Goal: Answer question/provide support: Share knowledge or assist other users

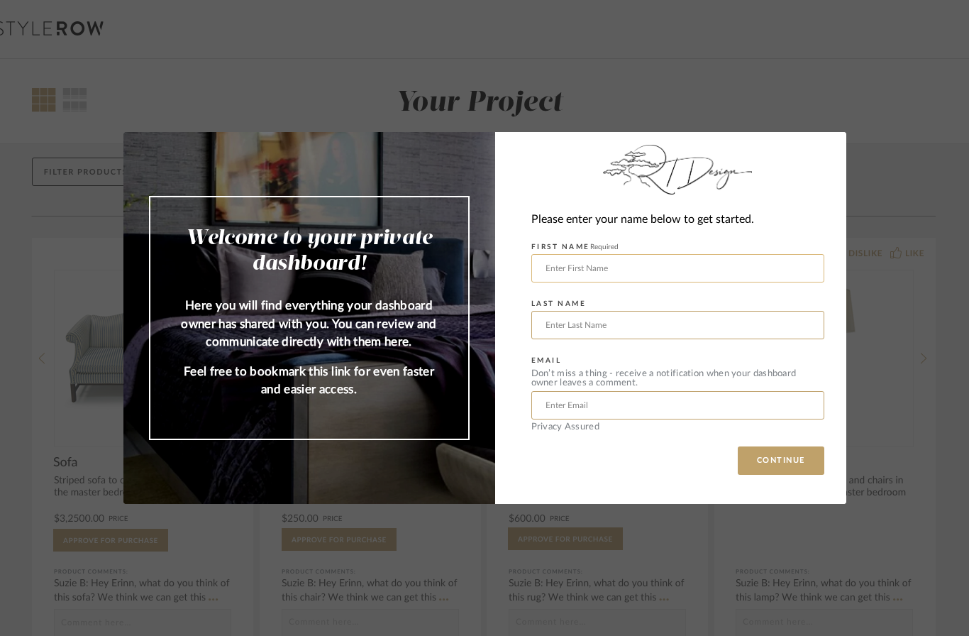
click at [699, 255] on input "text" at bounding box center [678, 268] width 293 height 28
type input "Cassie"
type input "[PERSON_NAME]"
click at [671, 382] on div "Don’t miss a thing - receive a notification when your dashboard owner leaves a …" at bounding box center [678, 378] width 293 height 18
click at [686, 406] on input "text" at bounding box center [678, 405] width 293 height 28
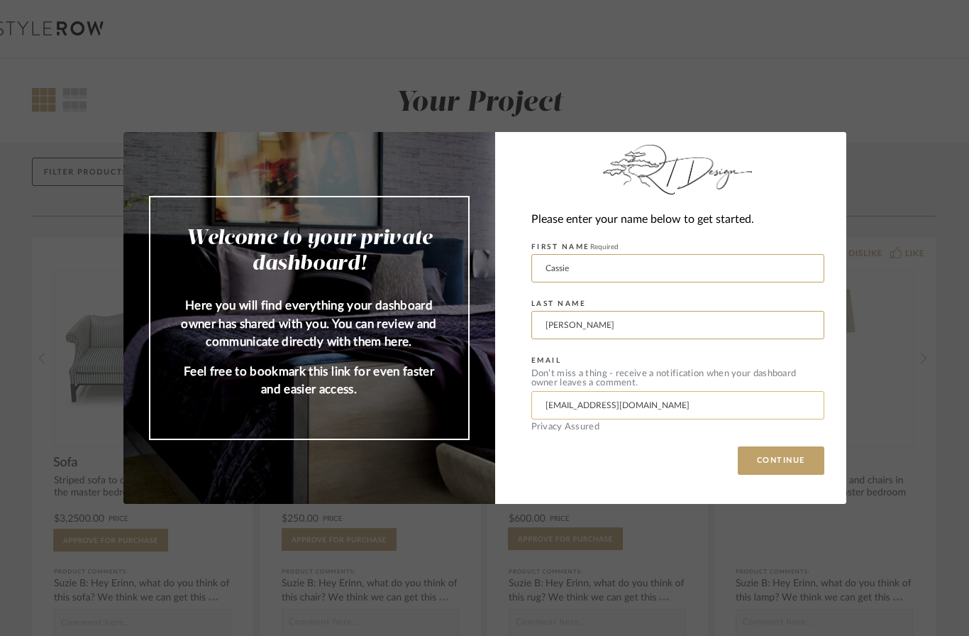
type input "[EMAIL_ADDRESS][DOMAIN_NAME]"
click at [781, 461] on button "CONTINUE" at bounding box center [781, 460] width 87 height 28
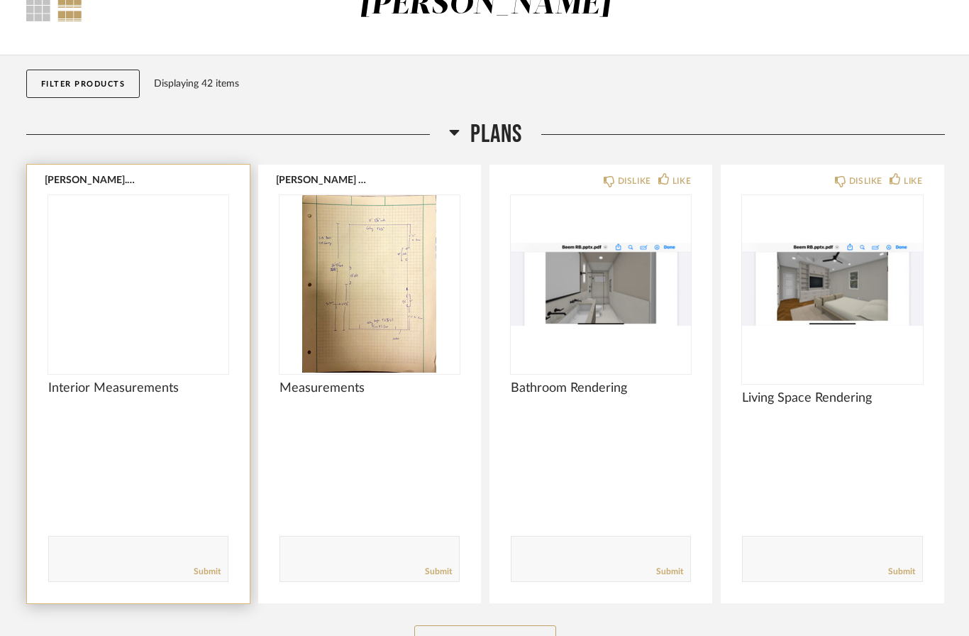
scroll to position [96, 0]
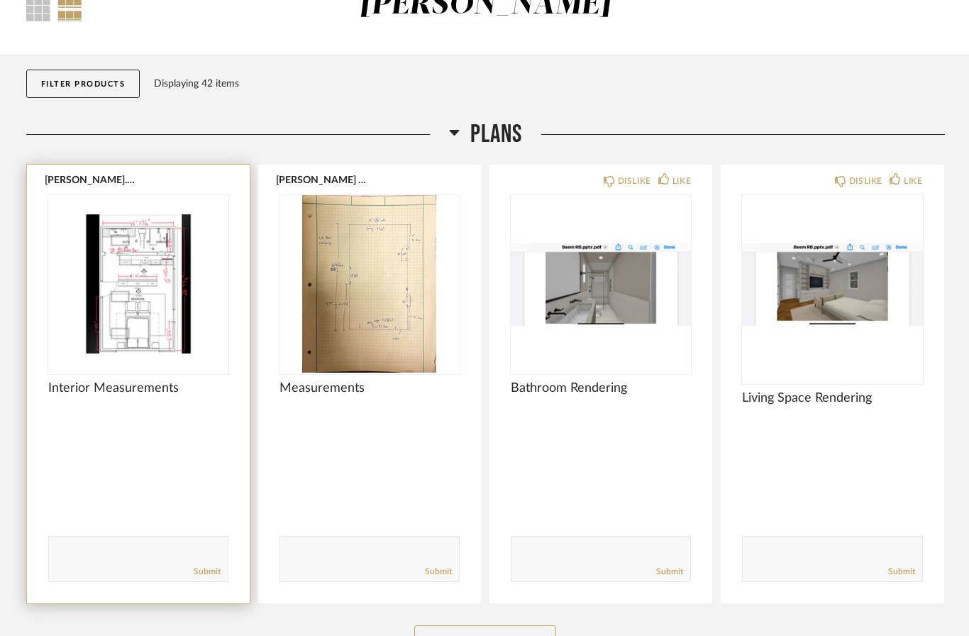
click at [0, 0] on img at bounding box center [0, 0] width 0 height 0
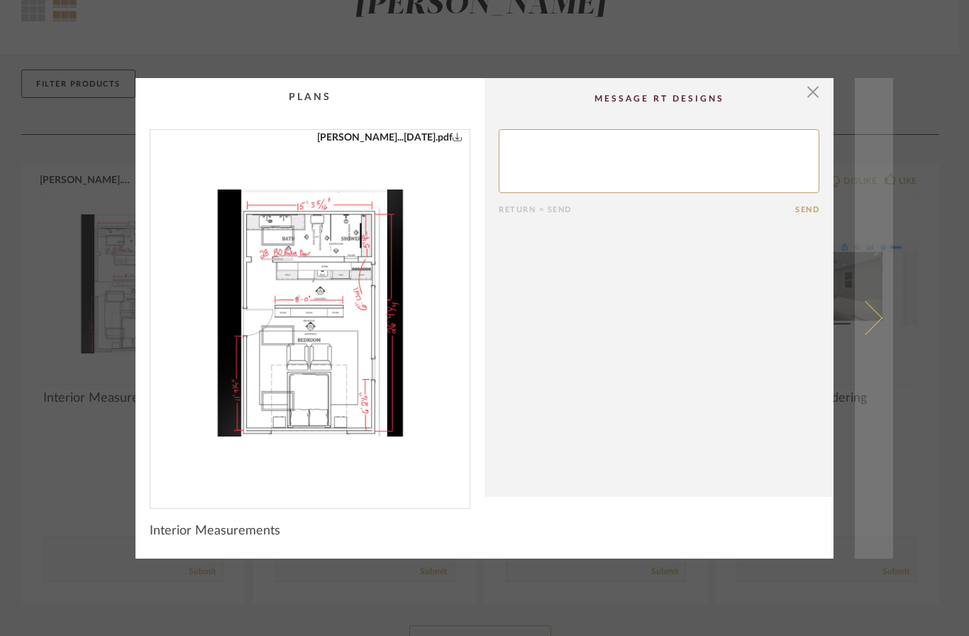
click at [874, 316] on span at bounding box center [866, 318] width 34 height 34
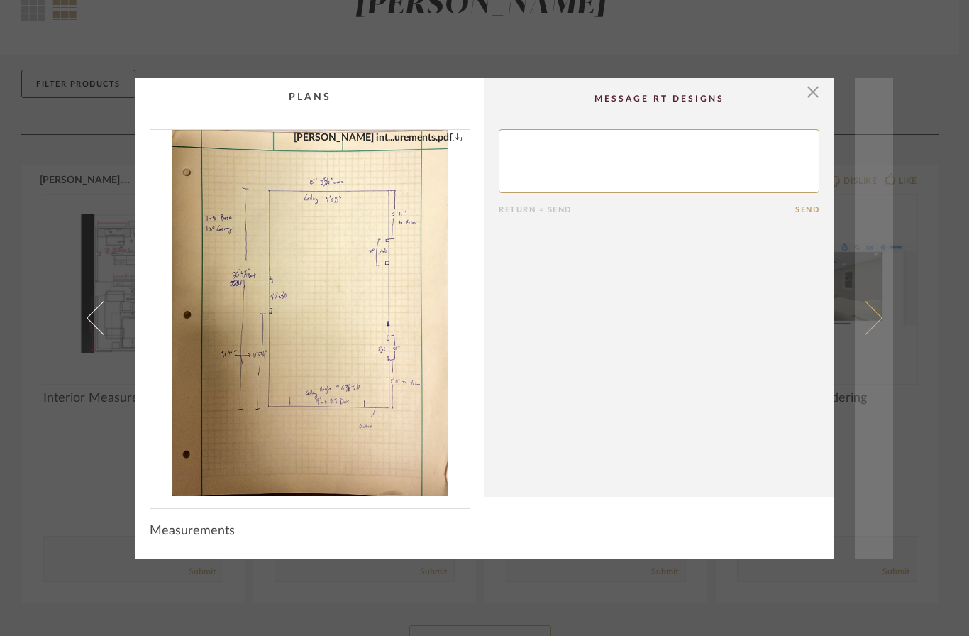
click at [867, 312] on span at bounding box center [866, 318] width 34 height 34
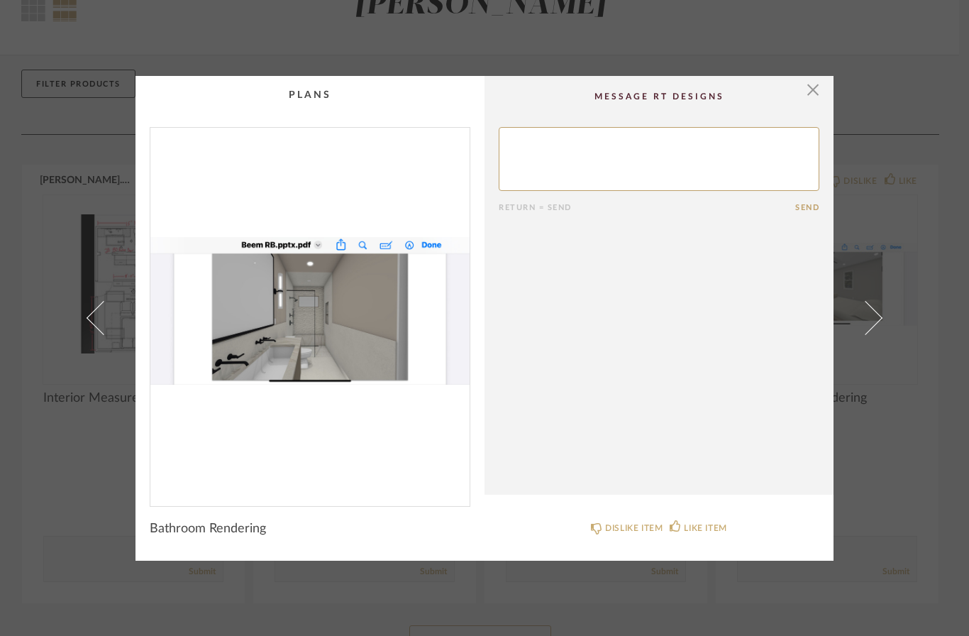
click at [348, 322] on img "0" at bounding box center [309, 311] width 319 height 367
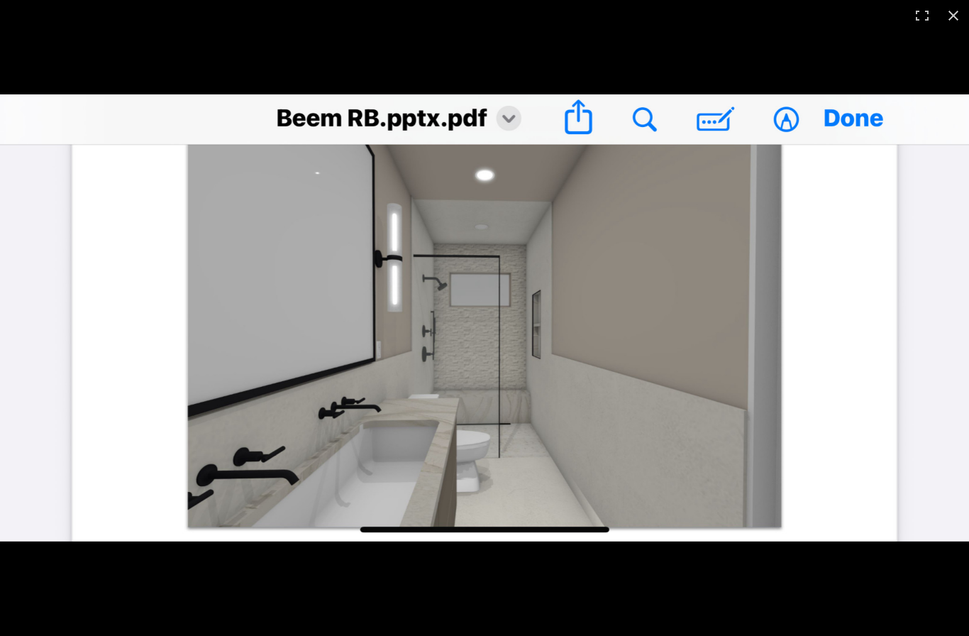
click at [869, 118] on img at bounding box center [484, 317] width 969 height 447
click at [854, 120] on img at bounding box center [484, 317] width 969 height 447
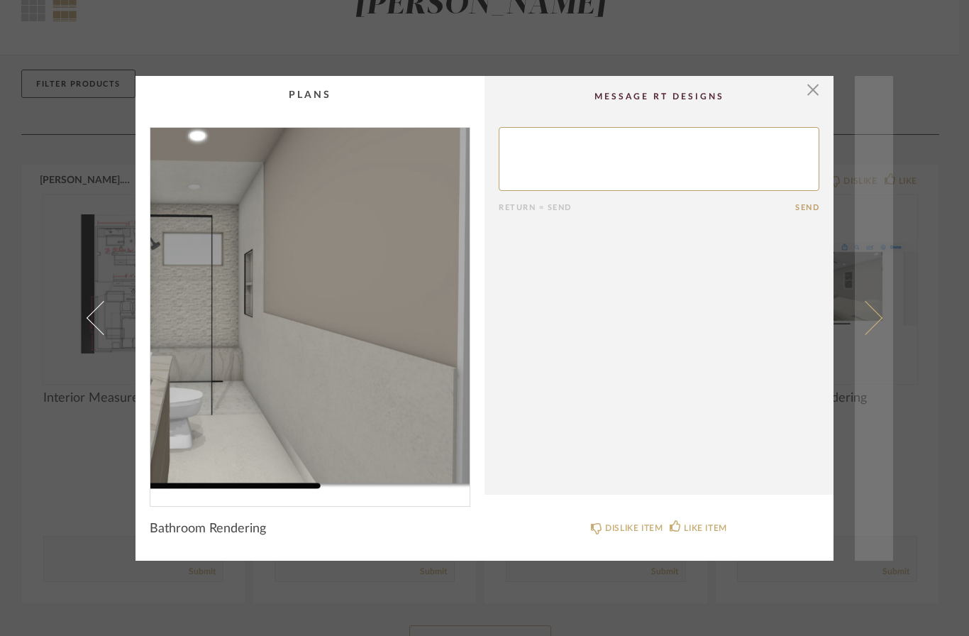
click at [885, 314] on link at bounding box center [874, 318] width 38 height 485
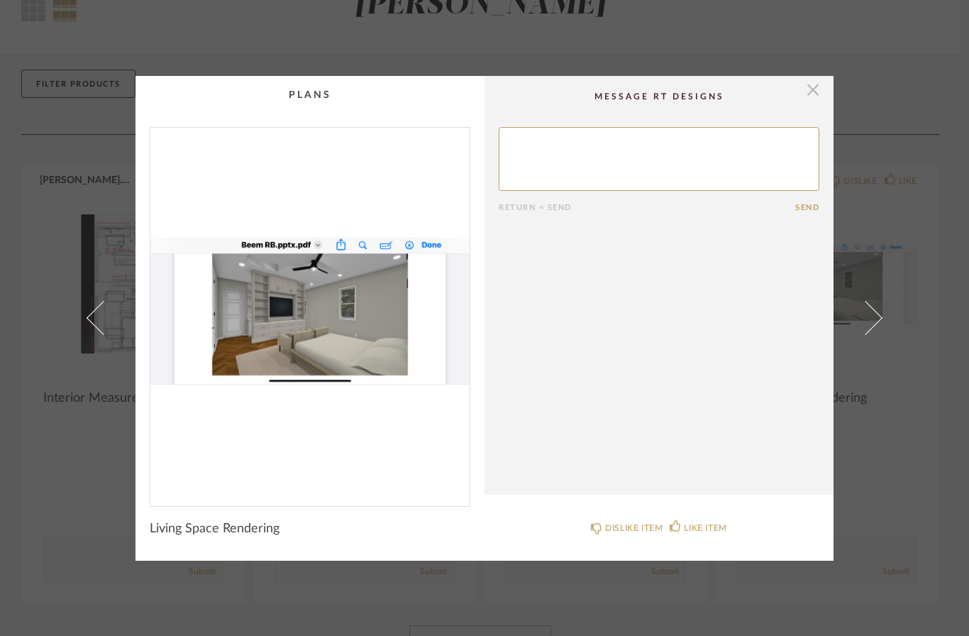
click at [808, 97] on span "button" at bounding box center [813, 90] width 28 height 28
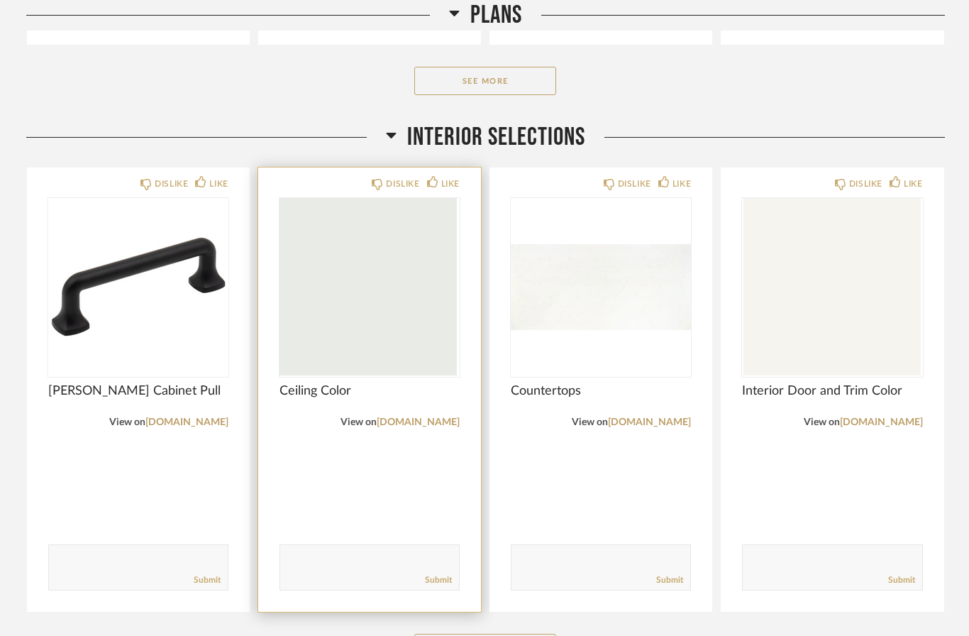
scroll to position [654, 0]
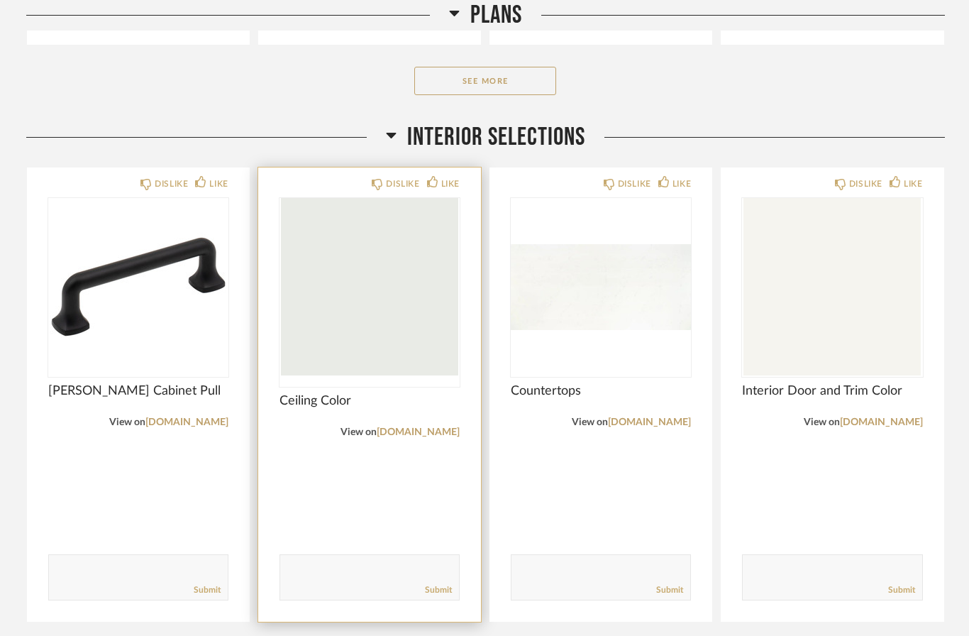
click at [0, 0] on img at bounding box center [0, 0] width 0 height 0
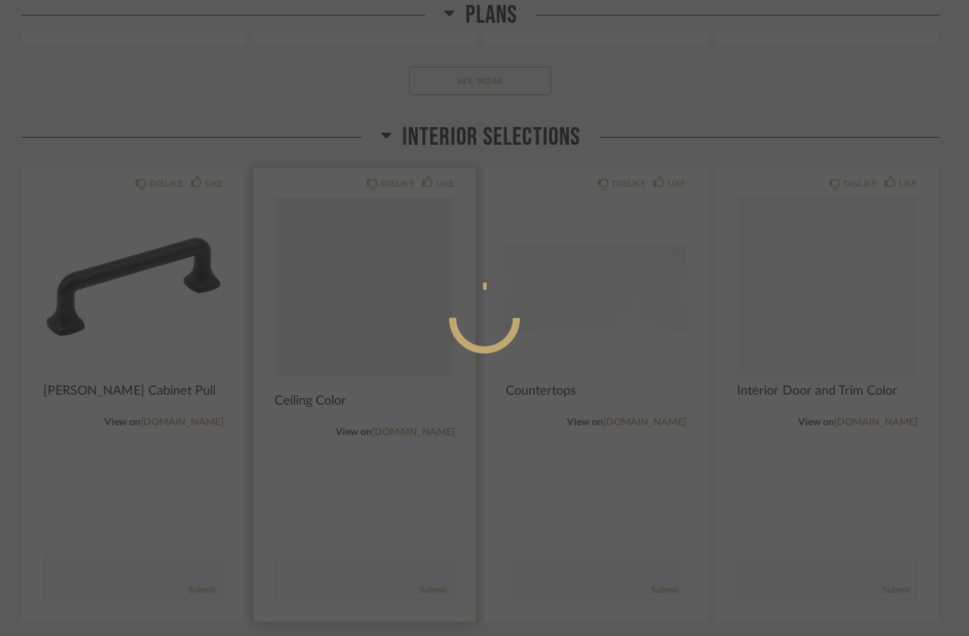
scroll to position [0, 0]
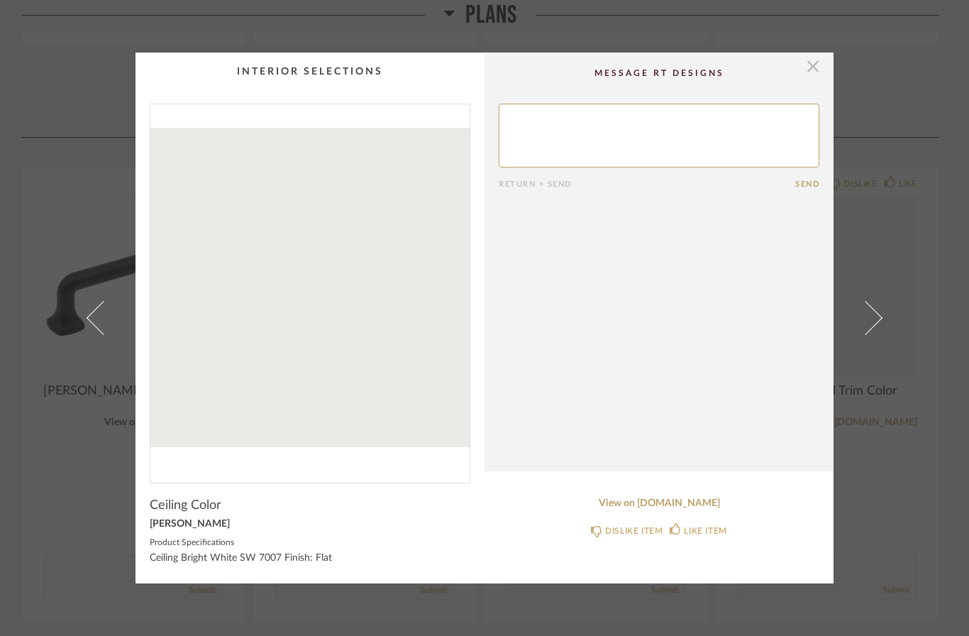
click at [810, 75] on span "button" at bounding box center [813, 67] width 28 height 28
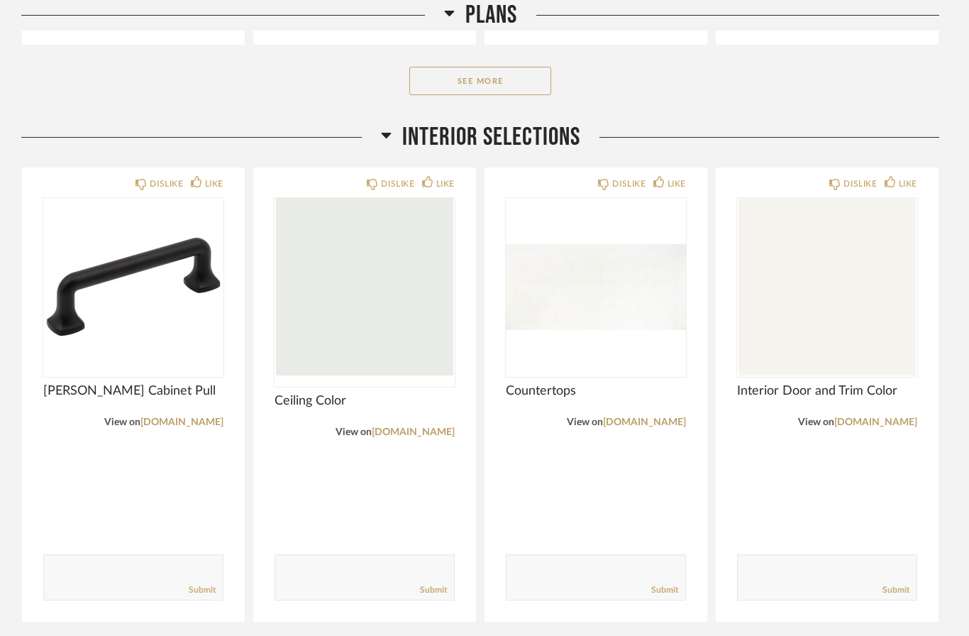
scroll to position [654, 0]
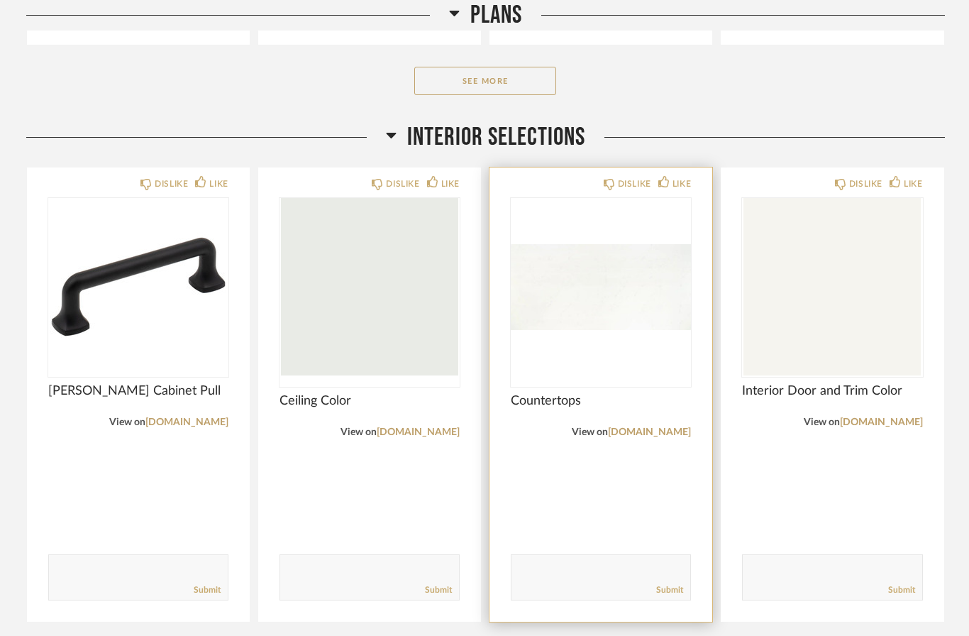
click at [0, 0] on img at bounding box center [0, 0] width 0 height 0
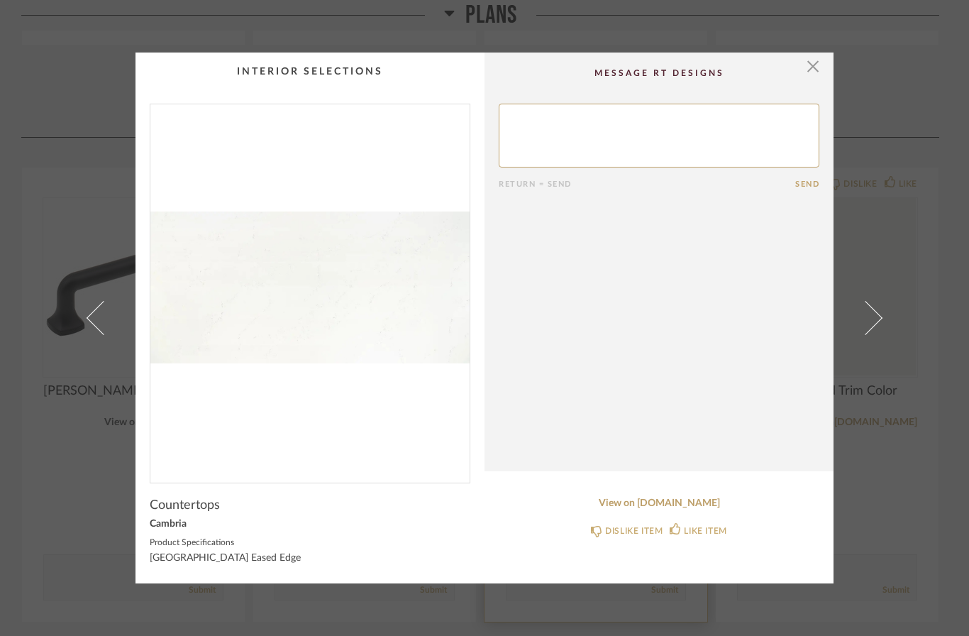
scroll to position [0, 0]
click at [814, 71] on span "button" at bounding box center [813, 67] width 28 height 28
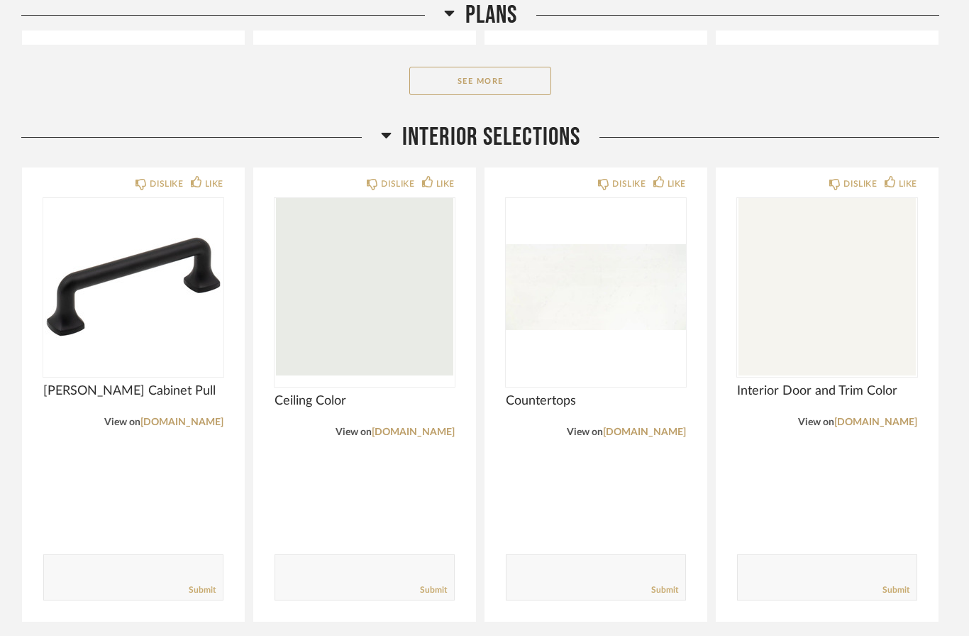
scroll to position [654, 0]
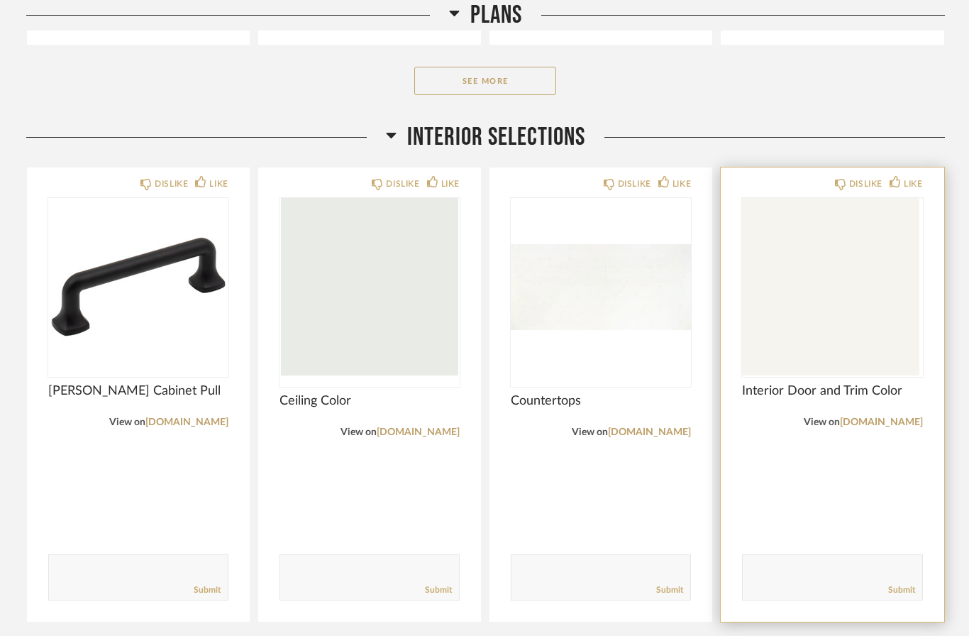
click at [0, 0] on img at bounding box center [0, 0] width 0 height 0
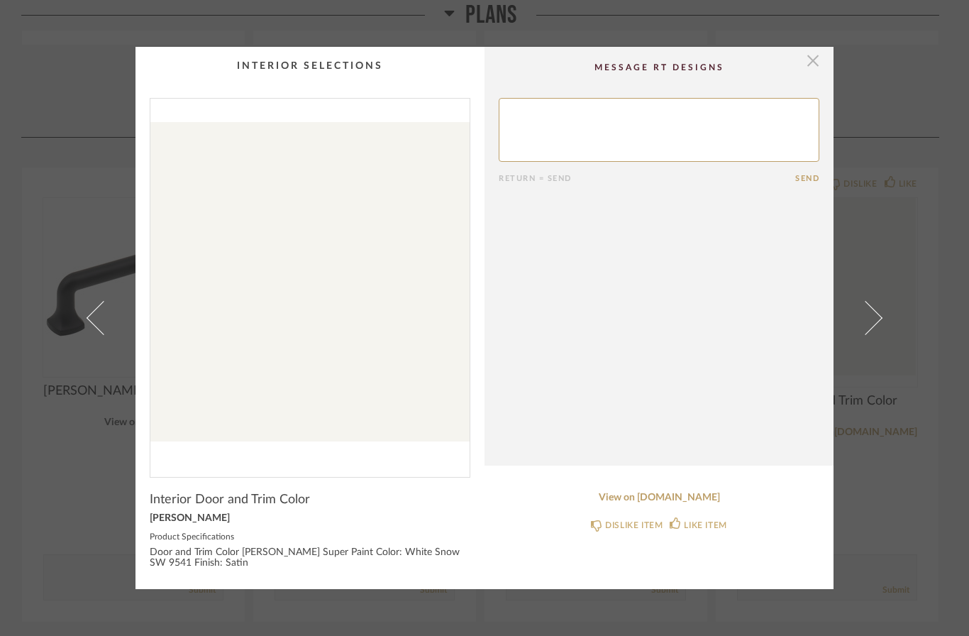
click at [802, 69] on span "button" at bounding box center [813, 61] width 28 height 28
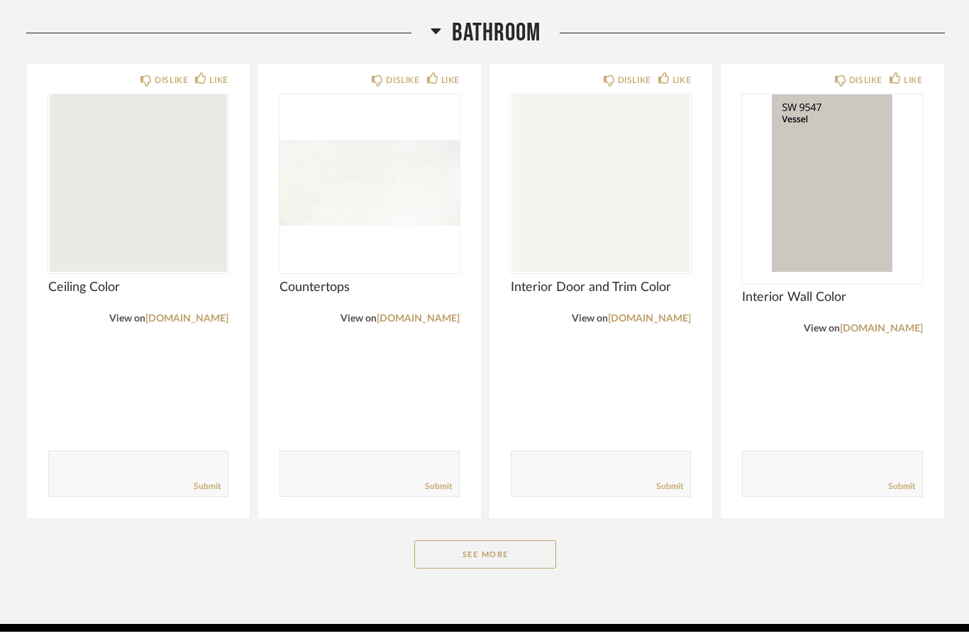
scroll to position [1390, 0]
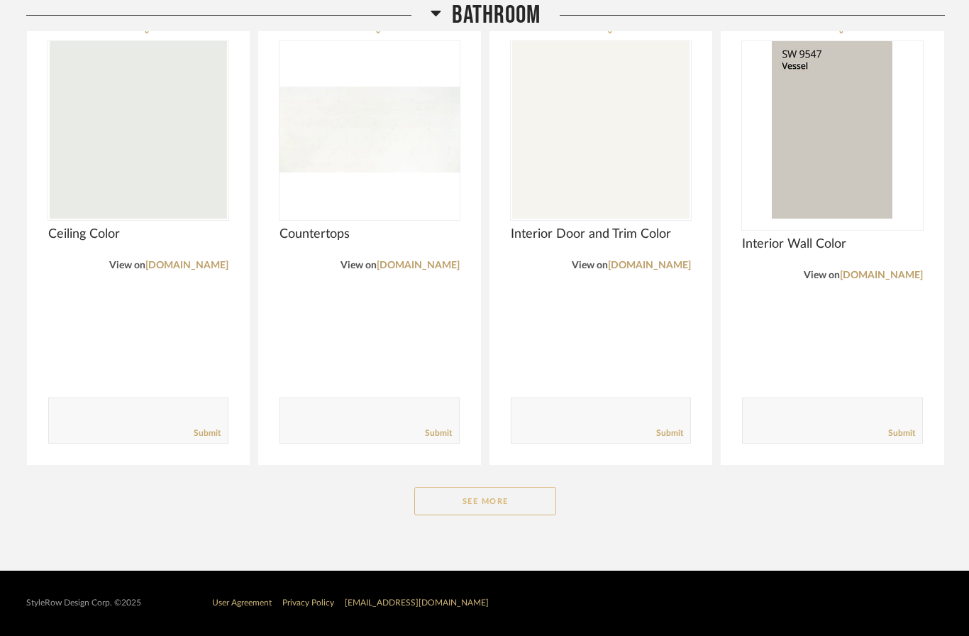
click at [510, 505] on button "See More" at bounding box center [485, 501] width 142 height 28
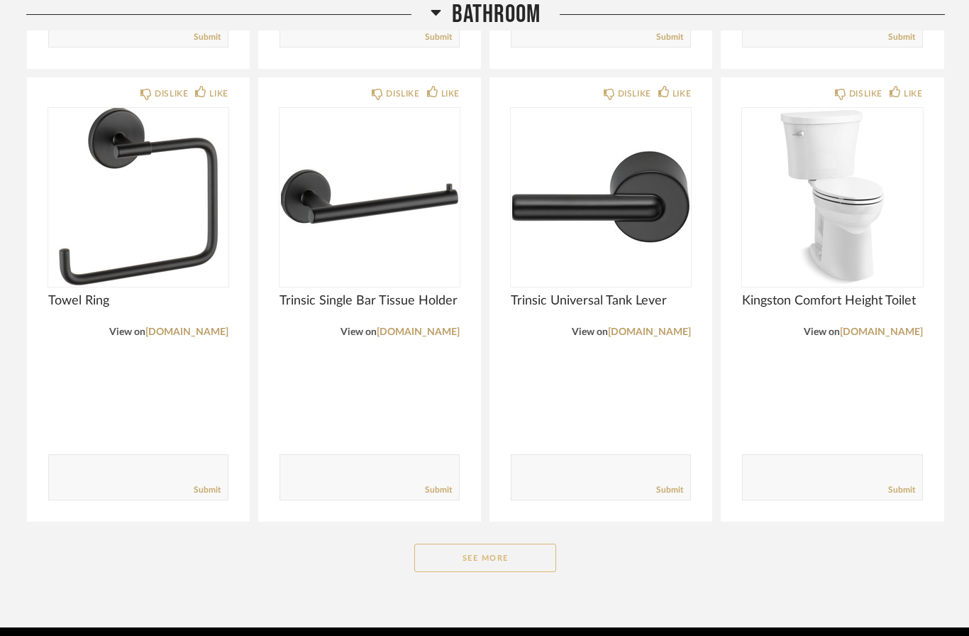
scroll to position [3162, 0]
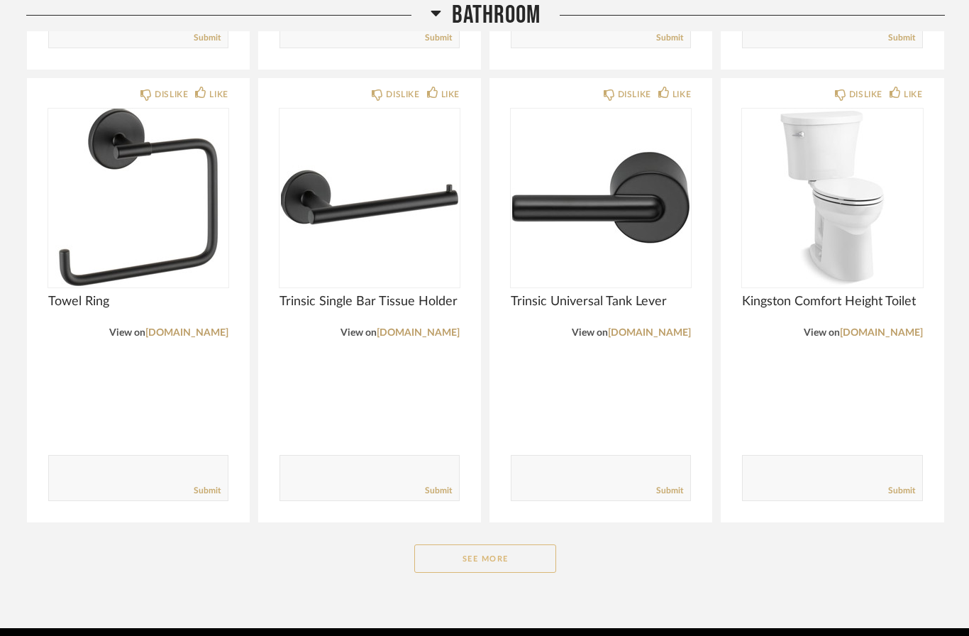
click at [507, 566] on button "See More" at bounding box center [485, 558] width 142 height 28
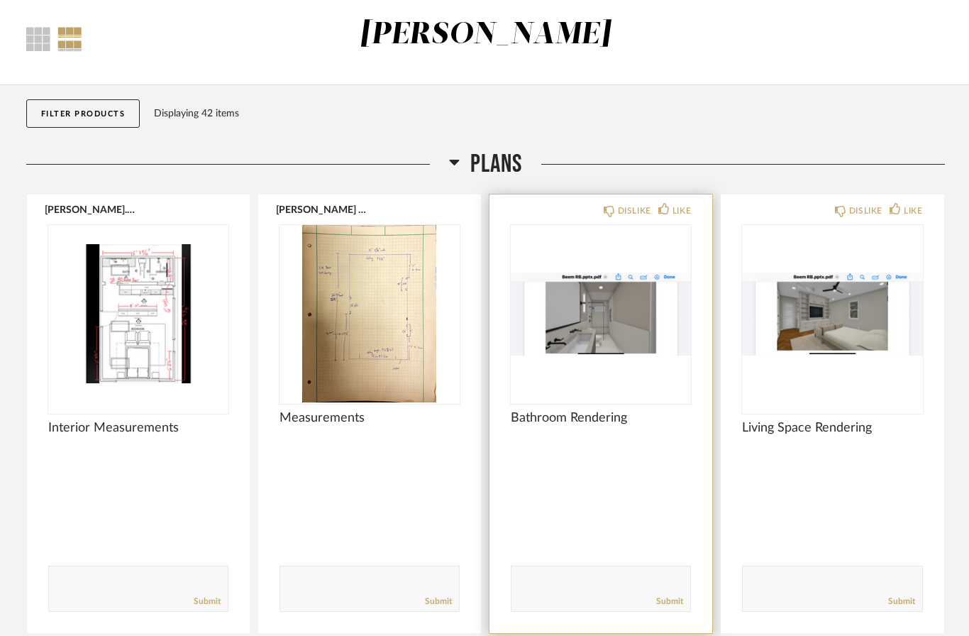
scroll to position [66, 0]
click at [0, 0] on img at bounding box center [0, 0] width 0 height 0
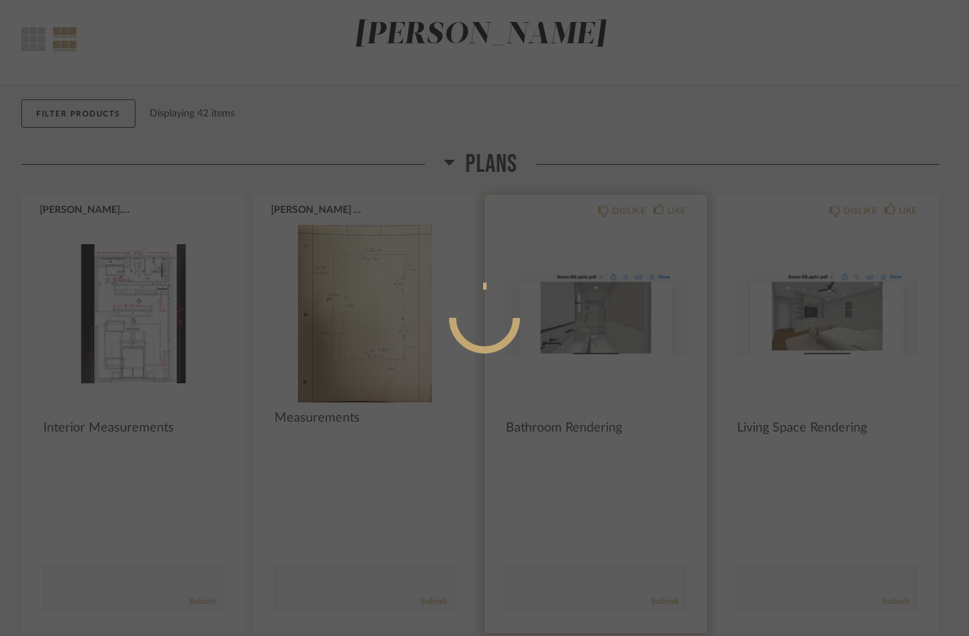
scroll to position [0, 0]
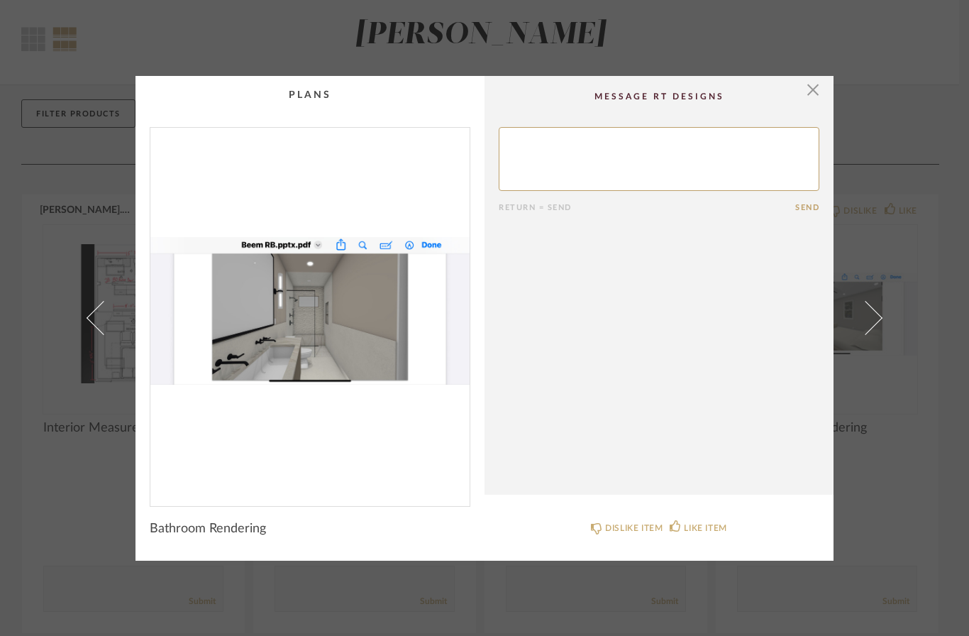
click at [351, 353] on img "0" at bounding box center [309, 311] width 319 height 367
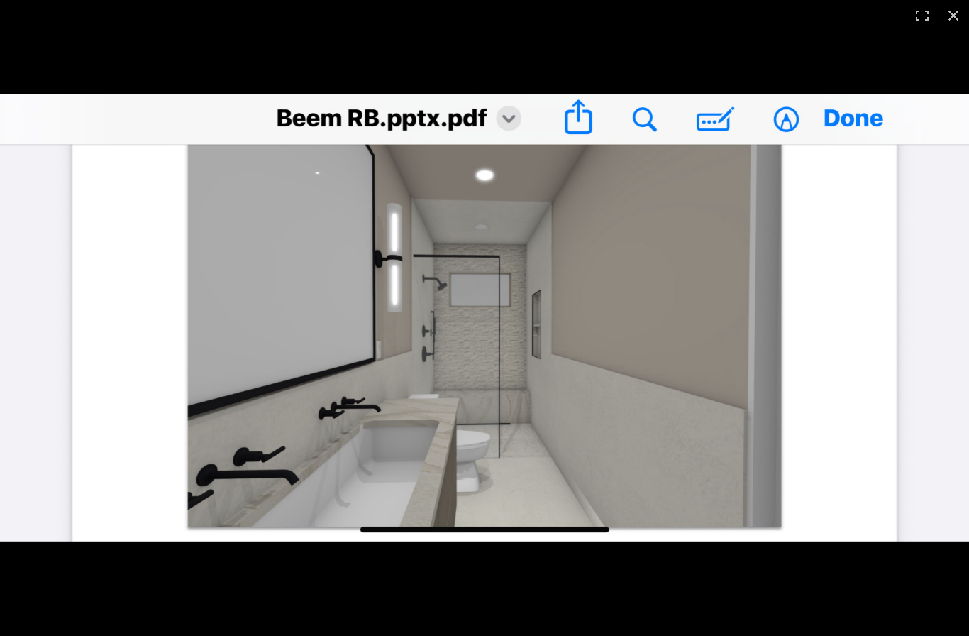
click at [864, 104] on img at bounding box center [484, 317] width 969 height 447
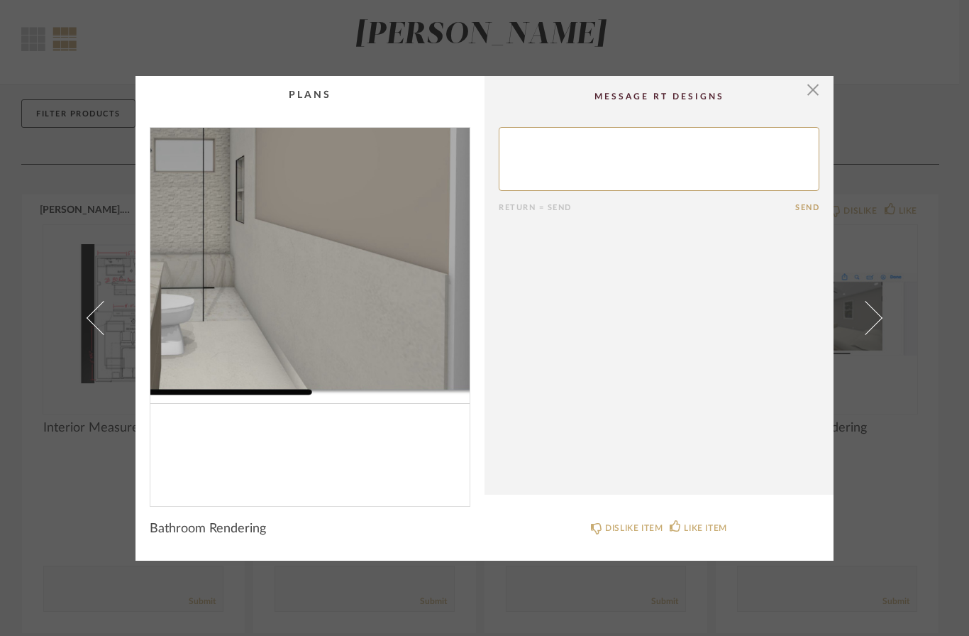
click at [902, 63] on div "× Return = Send Send Bathroom Rendering DISLIKE ITEM LIKE ITEM" at bounding box center [484, 318] width 969 height 636
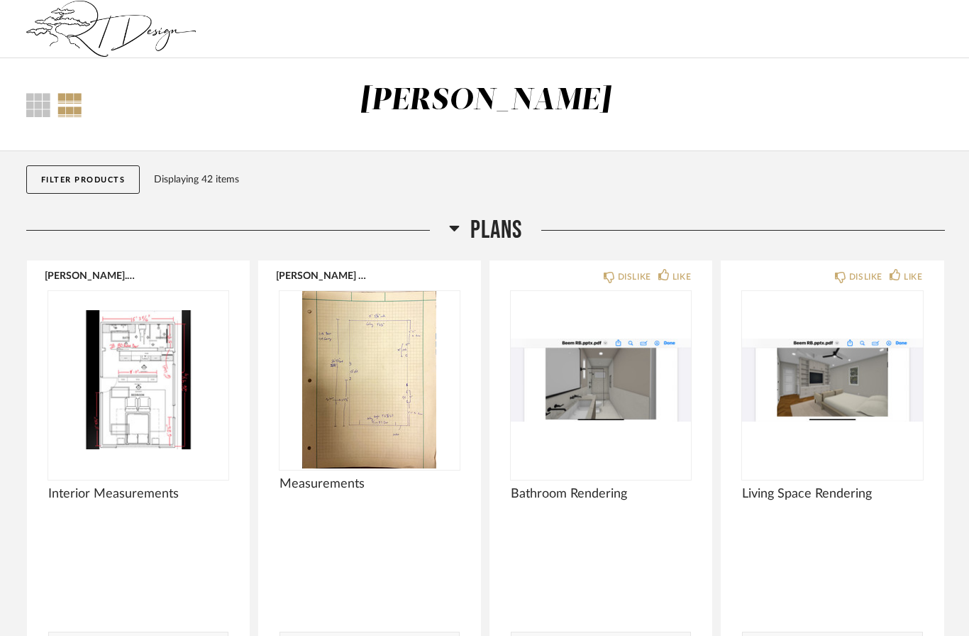
scroll to position [66, 0]
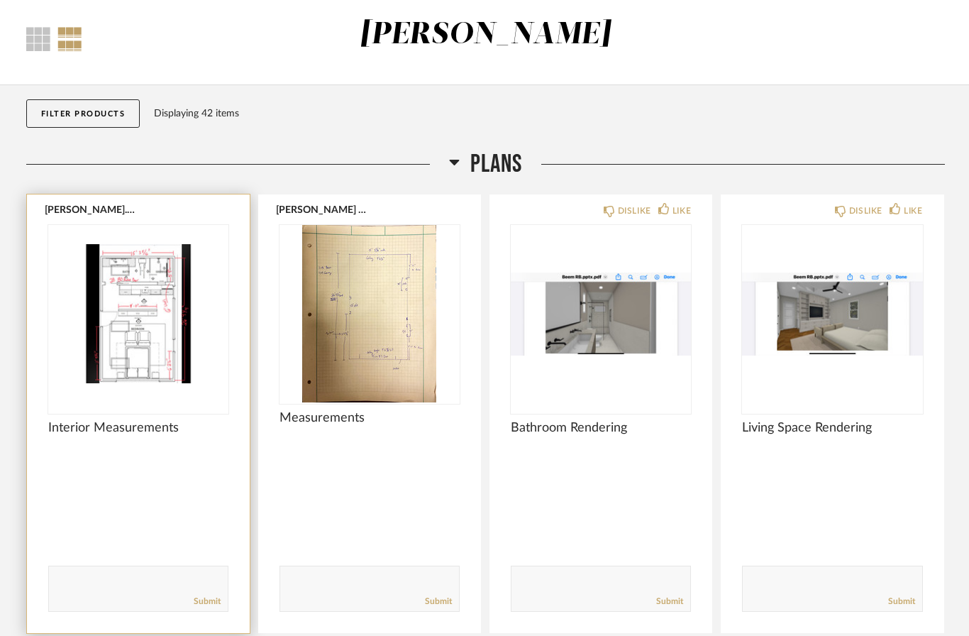
click at [101, 353] on img "0" at bounding box center [138, 313] width 180 height 177
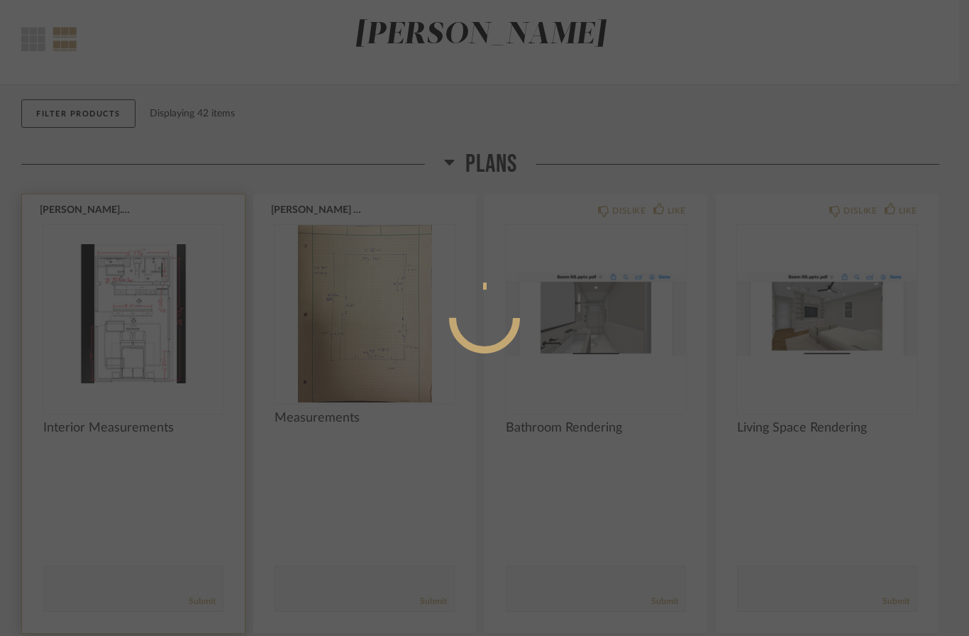
scroll to position [0, 0]
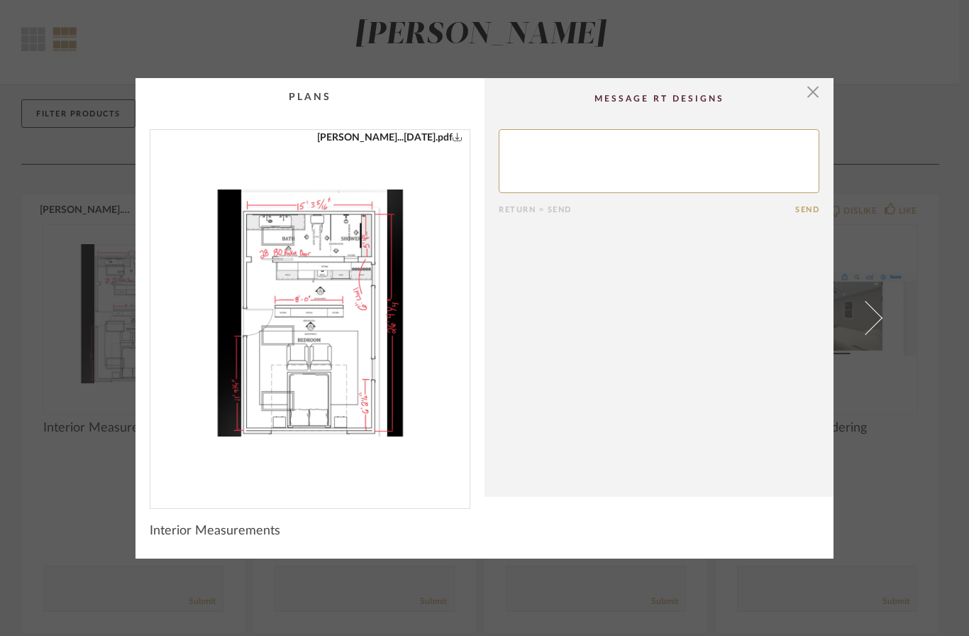
click at [830, 87] on cpp-summary-comments "Return = Send Send" at bounding box center [659, 287] width 349 height 419
click at [804, 92] on span "button" at bounding box center [813, 92] width 28 height 28
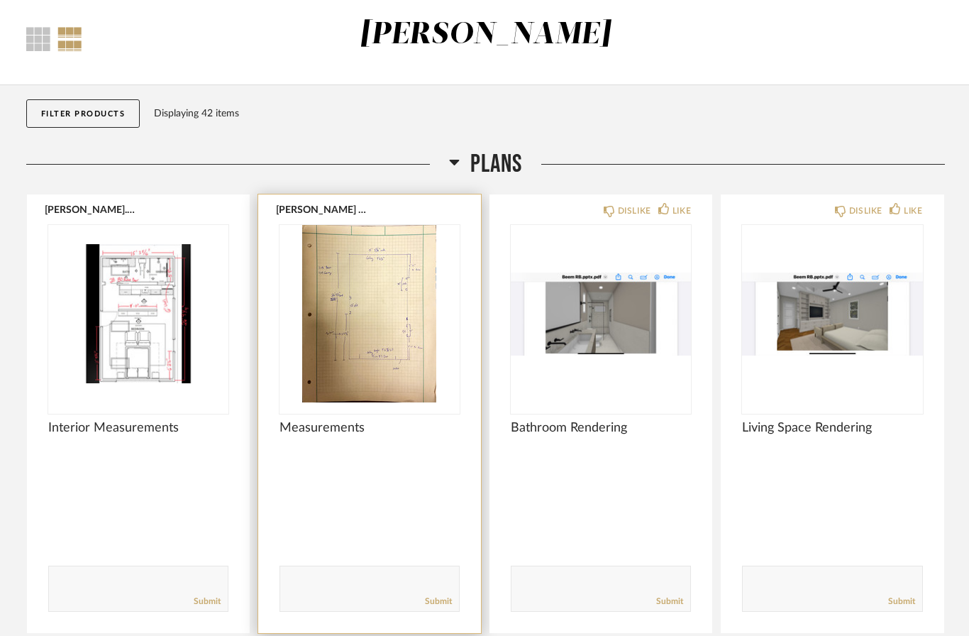
click at [0, 0] on img at bounding box center [0, 0] width 0 height 0
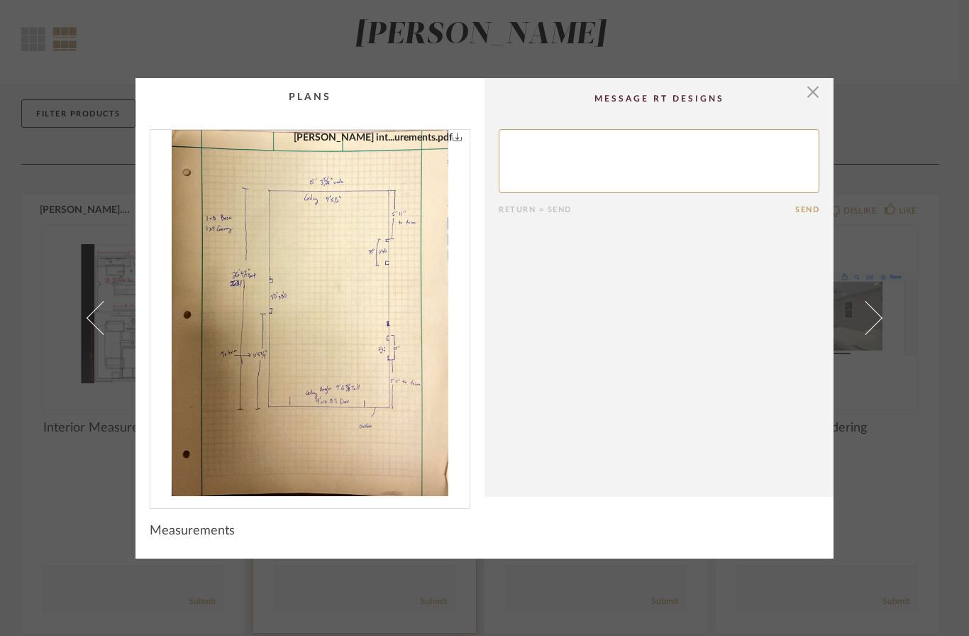
scroll to position [0, 0]
click at [817, 95] on span "button" at bounding box center [813, 92] width 28 height 28
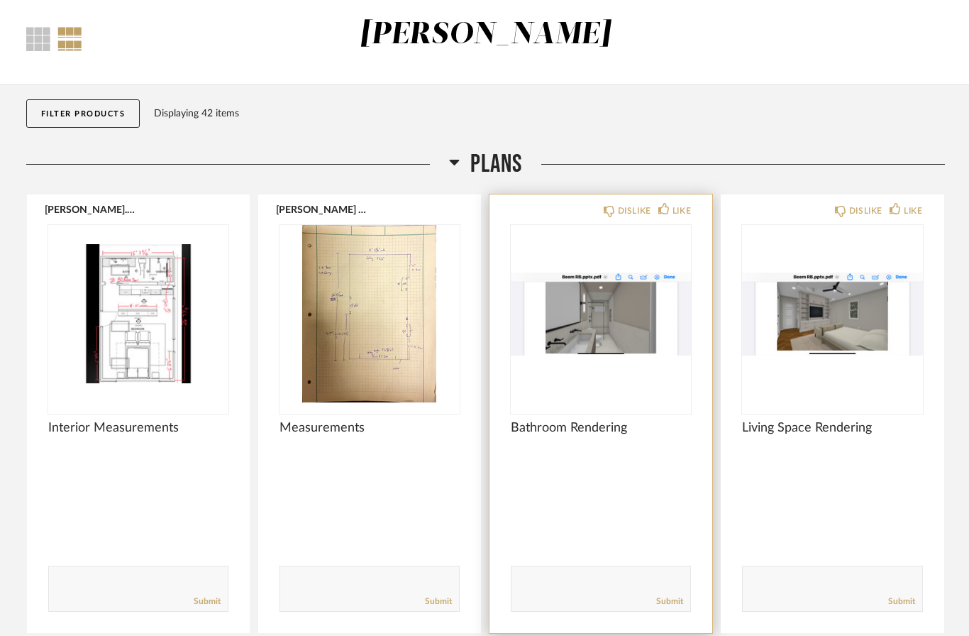
click at [625, 342] on img "0" at bounding box center [601, 313] width 180 height 177
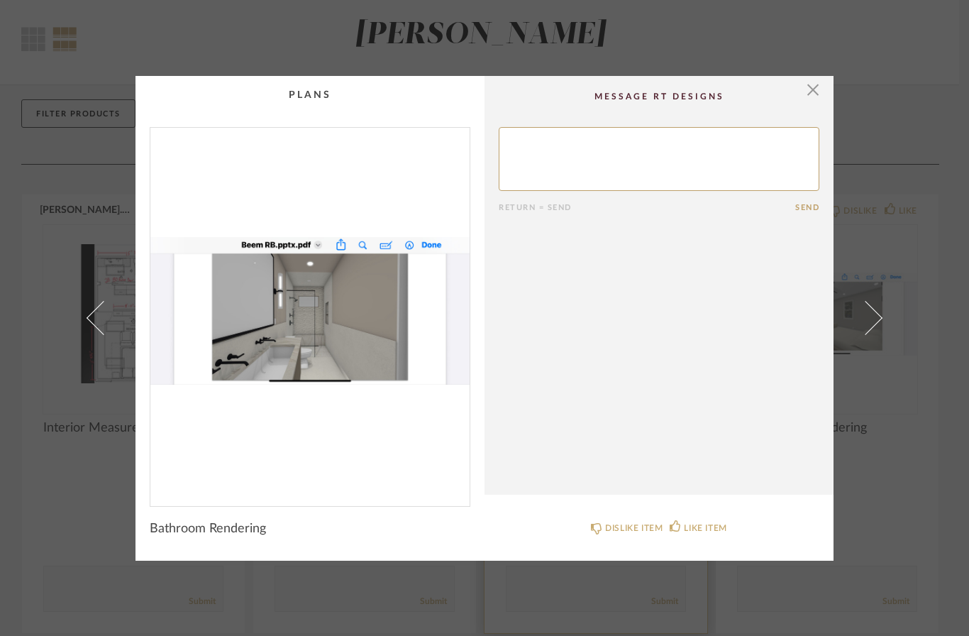
scroll to position [0, 0]
click at [360, 339] on img "0" at bounding box center [309, 311] width 319 height 367
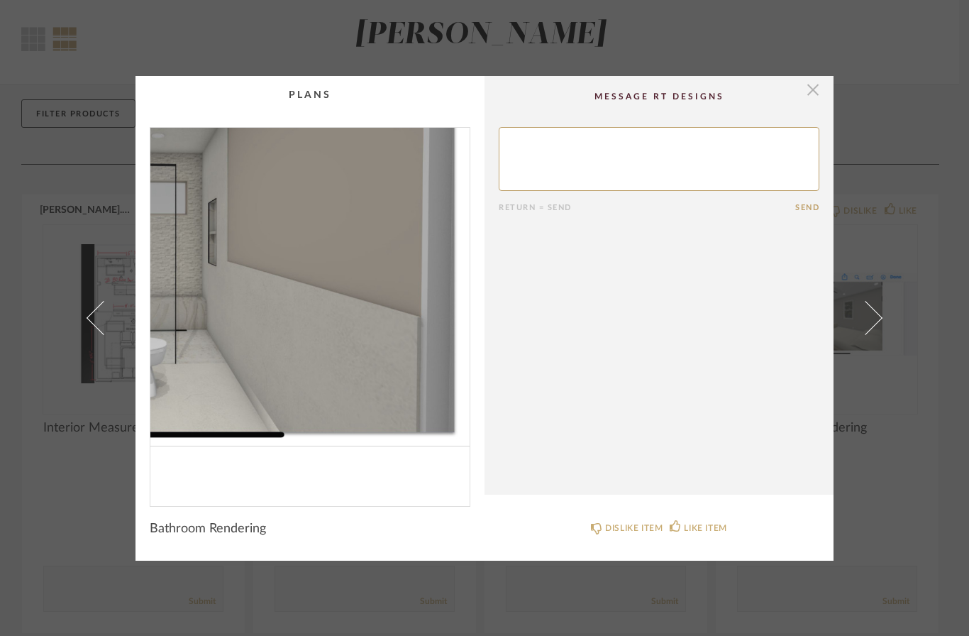
click at [819, 89] on span "button" at bounding box center [813, 90] width 28 height 28
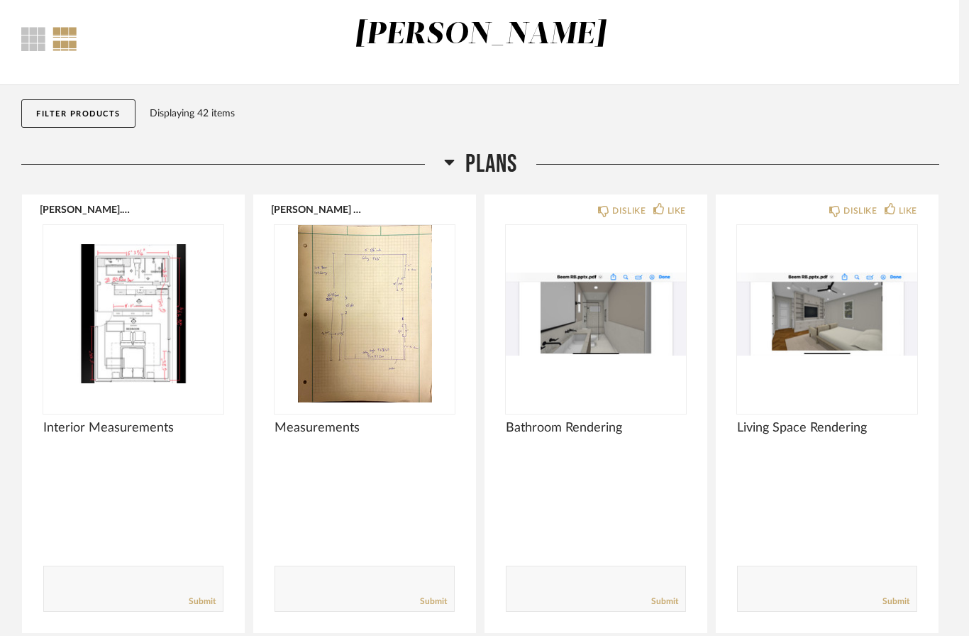
scroll to position [66, 0]
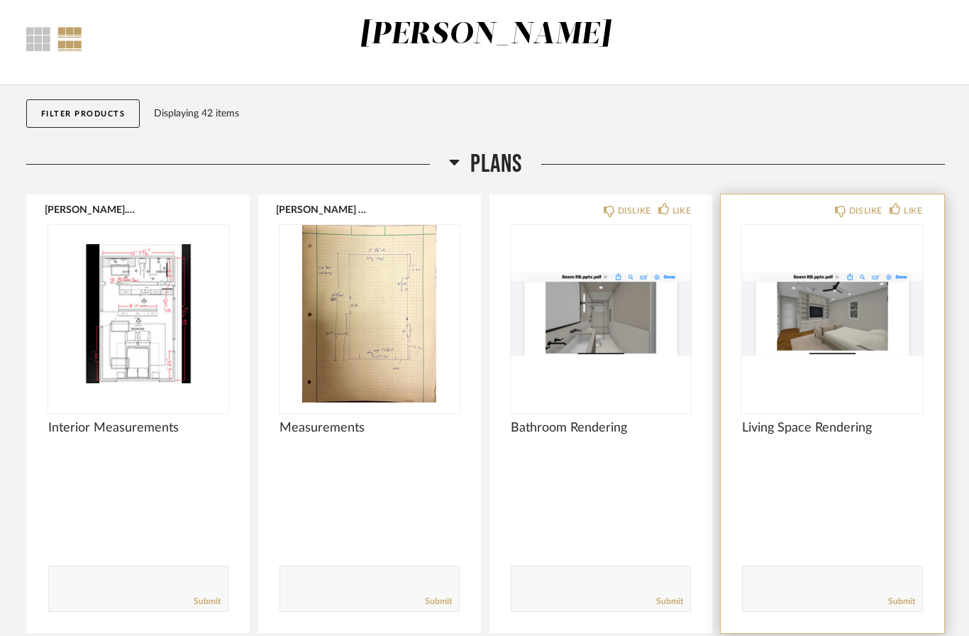
click at [810, 329] on img "0" at bounding box center [832, 313] width 180 height 177
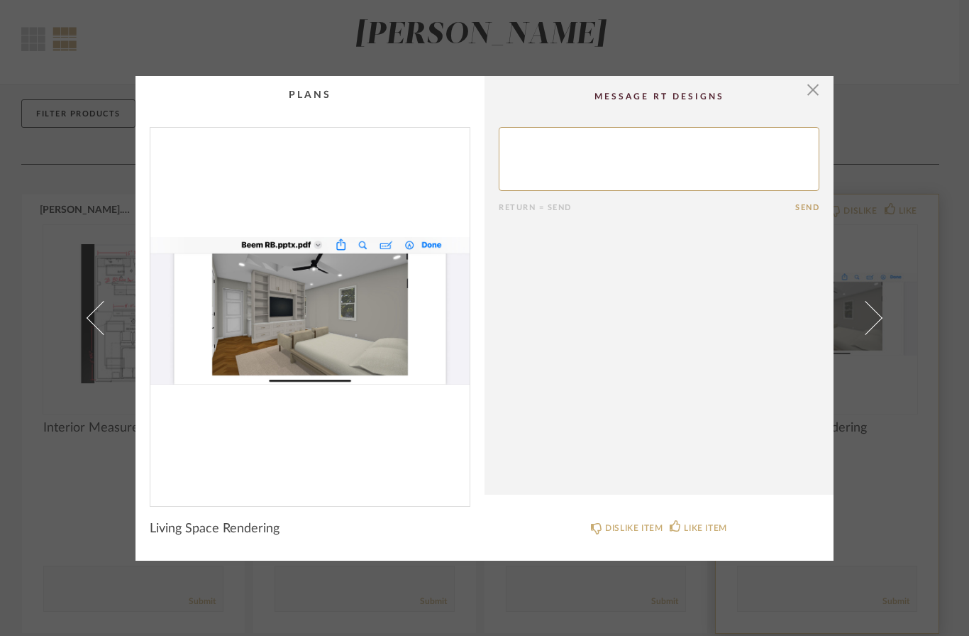
scroll to position [0, 0]
click at [375, 334] on img "0" at bounding box center [309, 311] width 319 height 367
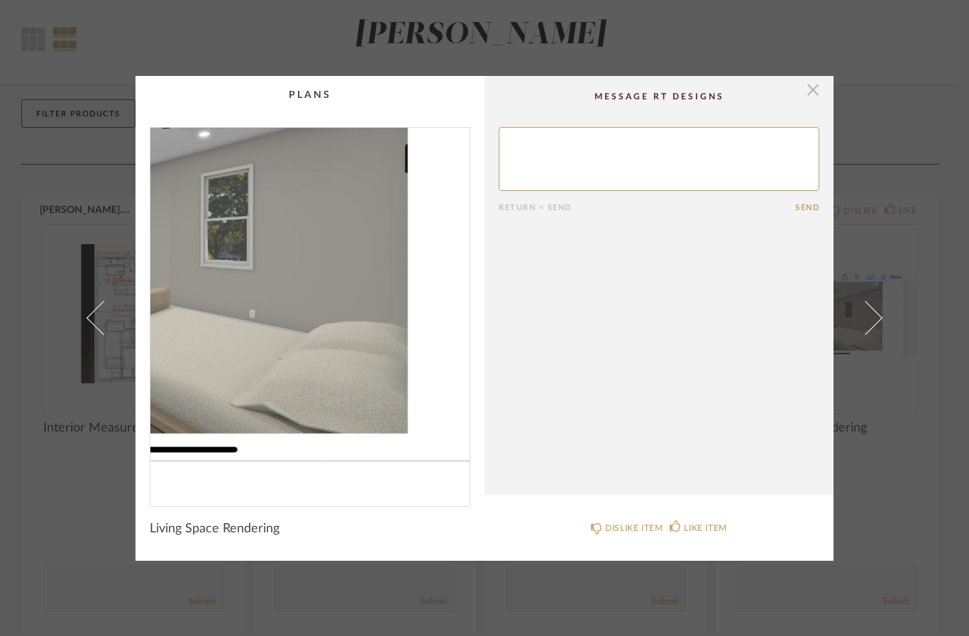
click at [818, 91] on span "button" at bounding box center [813, 90] width 28 height 28
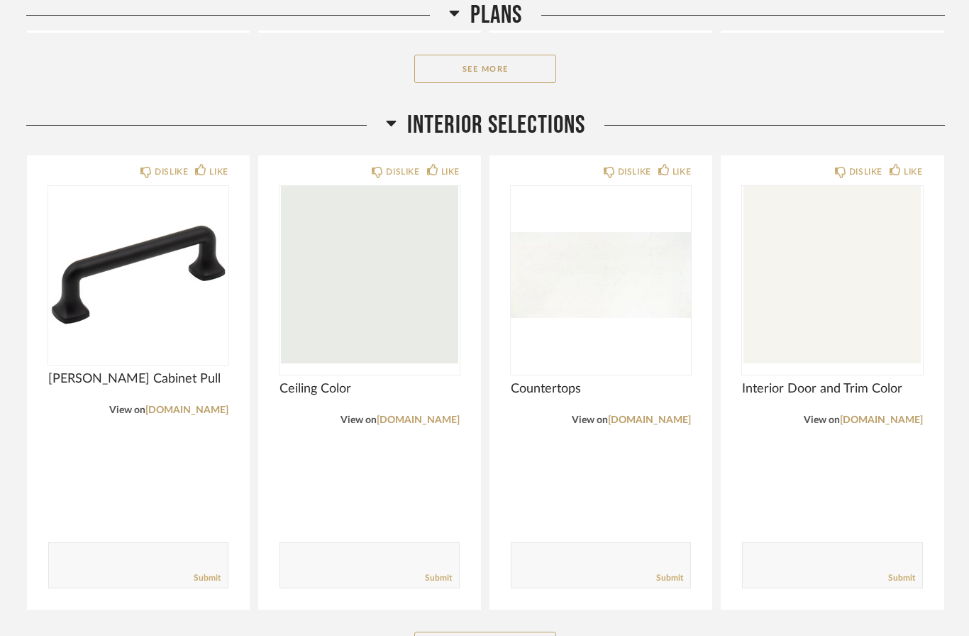
scroll to position [666, 0]
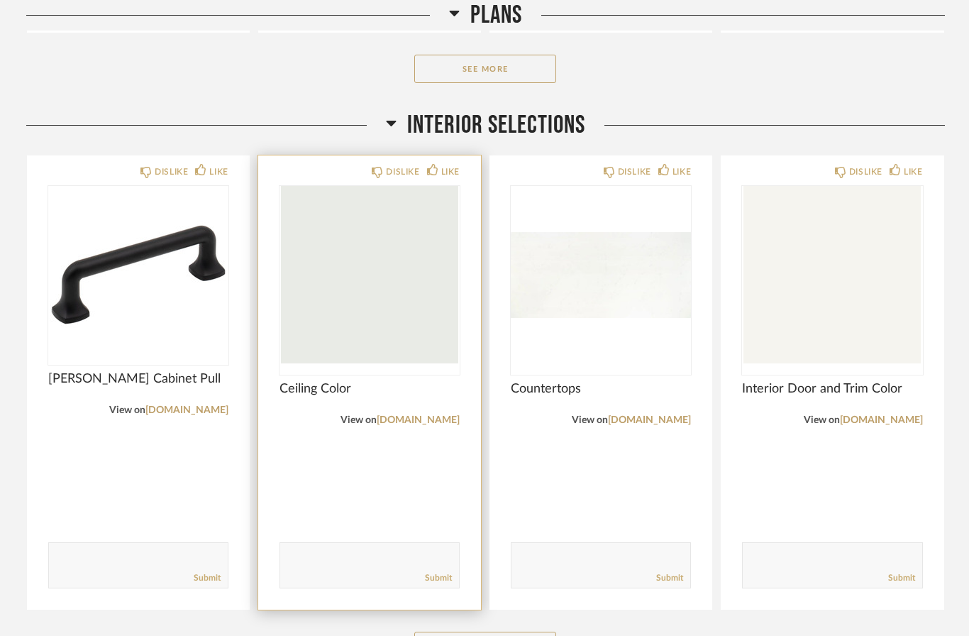
click at [352, 555] on textarea at bounding box center [369, 558] width 179 height 19
type textarea "Could we update this to snowbound?"
click at [438, 573] on link "Submit" at bounding box center [438, 579] width 27 height 12
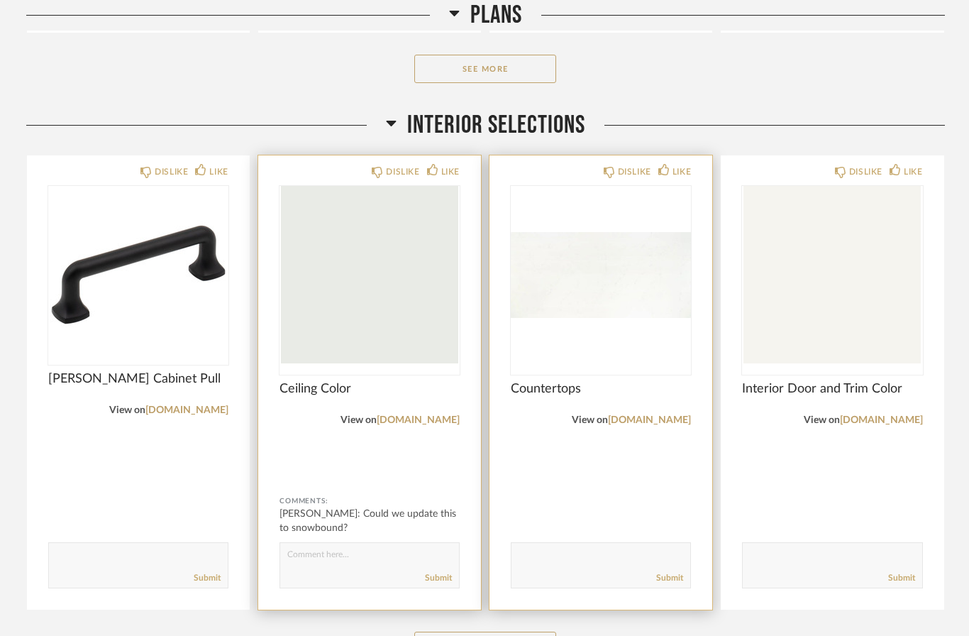
click at [634, 302] on img "0" at bounding box center [601, 274] width 180 height 177
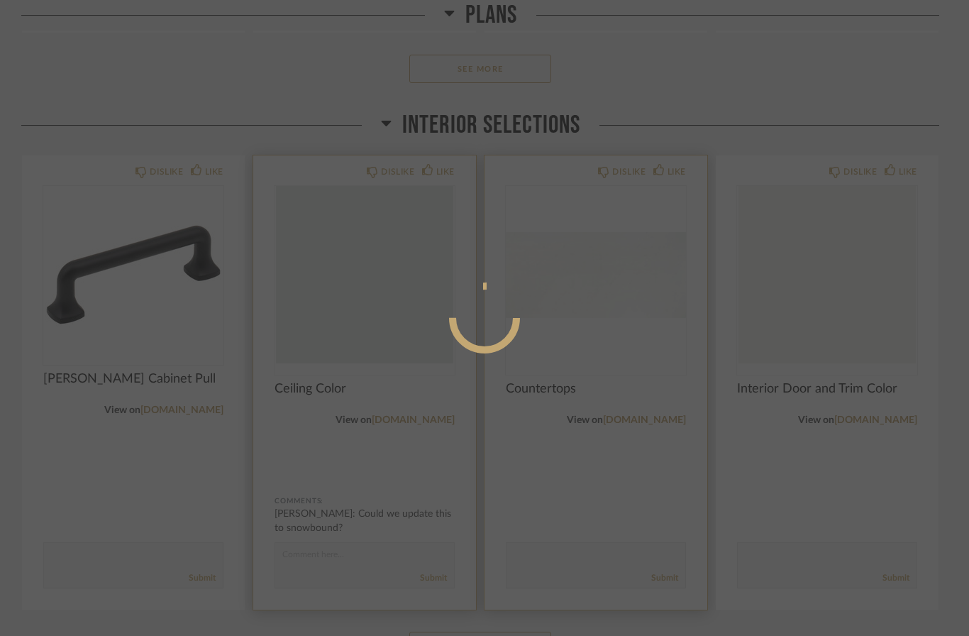
scroll to position [0, 0]
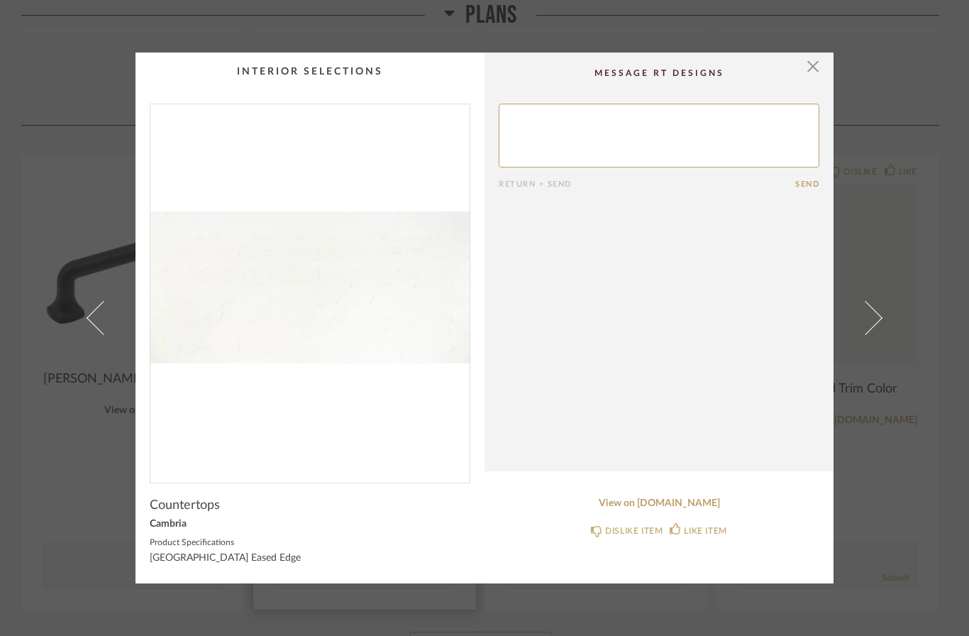
click at [720, 126] on textarea at bounding box center [659, 136] width 321 height 64
type textarea "Could we get something similar to what we have in our house?"
click at [805, 181] on button "Send" at bounding box center [808, 184] width 24 height 9
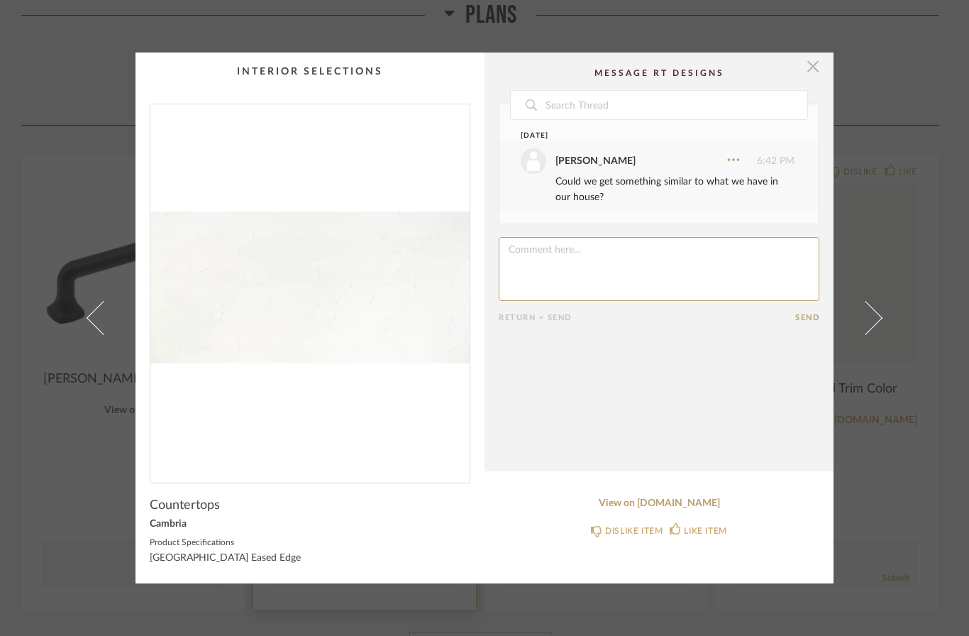
click at [807, 70] on span "button" at bounding box center [813, 67] width 28 height 28
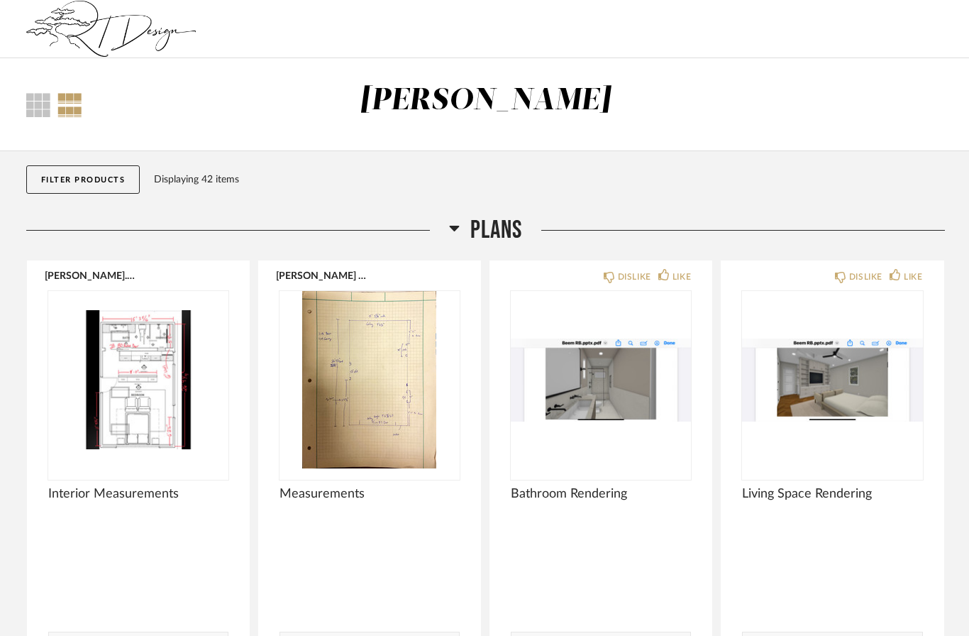
scroll to position [666, 0]
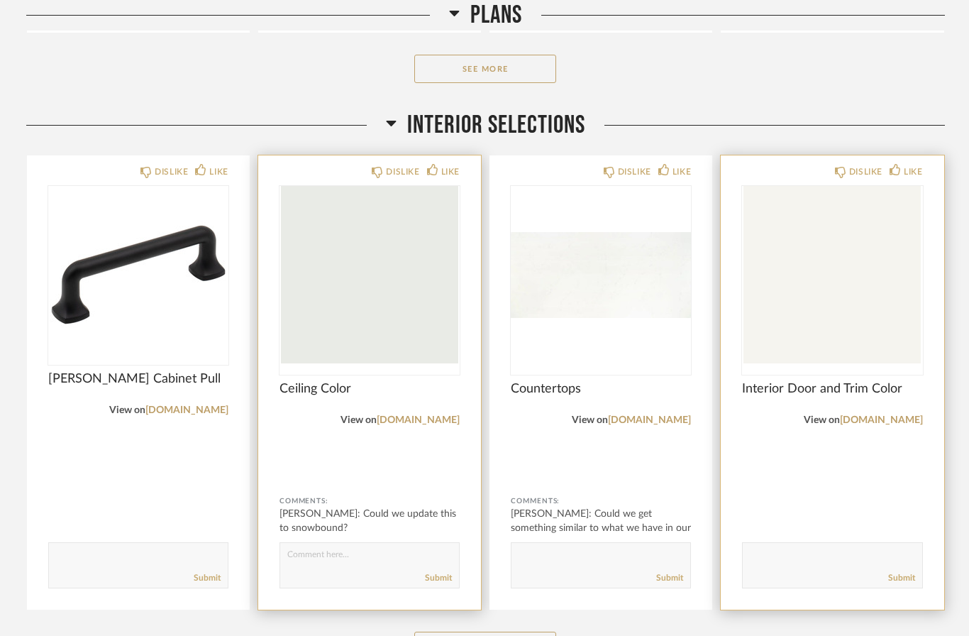
click at [882, 309] on img "0" at bounding box center [832, 274] width 180 height 177
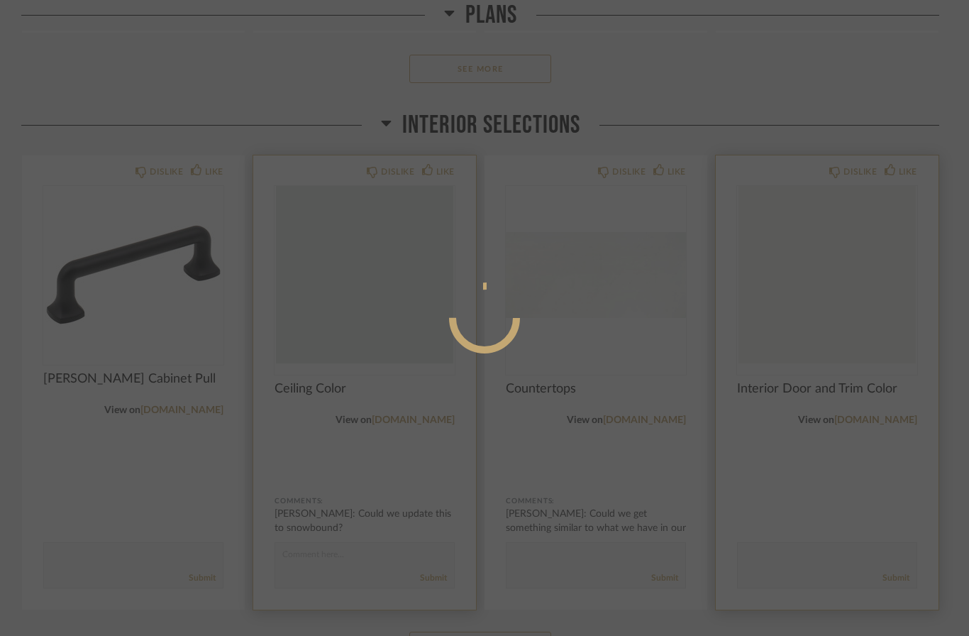
scroll to position [0, 0]
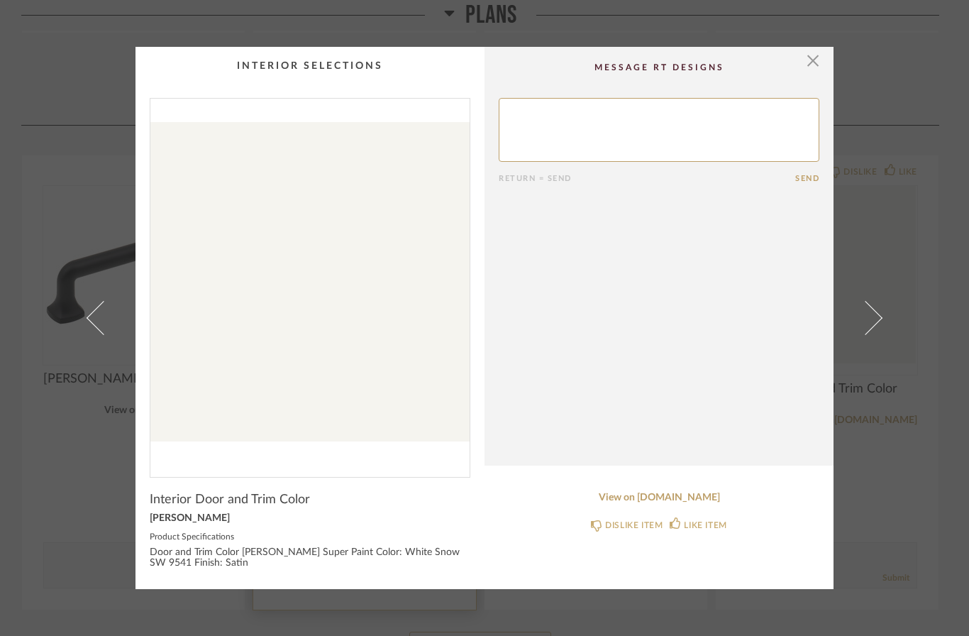
click at [612, 127] on textarea at bounding box center [659, 130] width 321 height 64
type textarea "Could this be snowbound?"
click at [801, 177] on button "Send" at bounding box center [808, 178] width 24 height 9
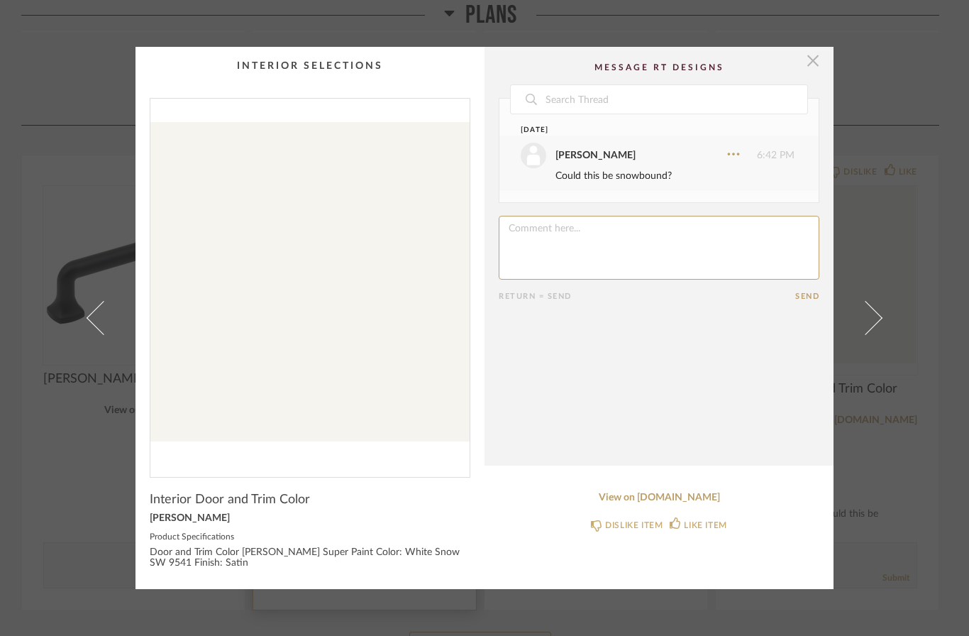
click at [810, 73] on span "button" at bounding box center [813, 61] width 28 height 28
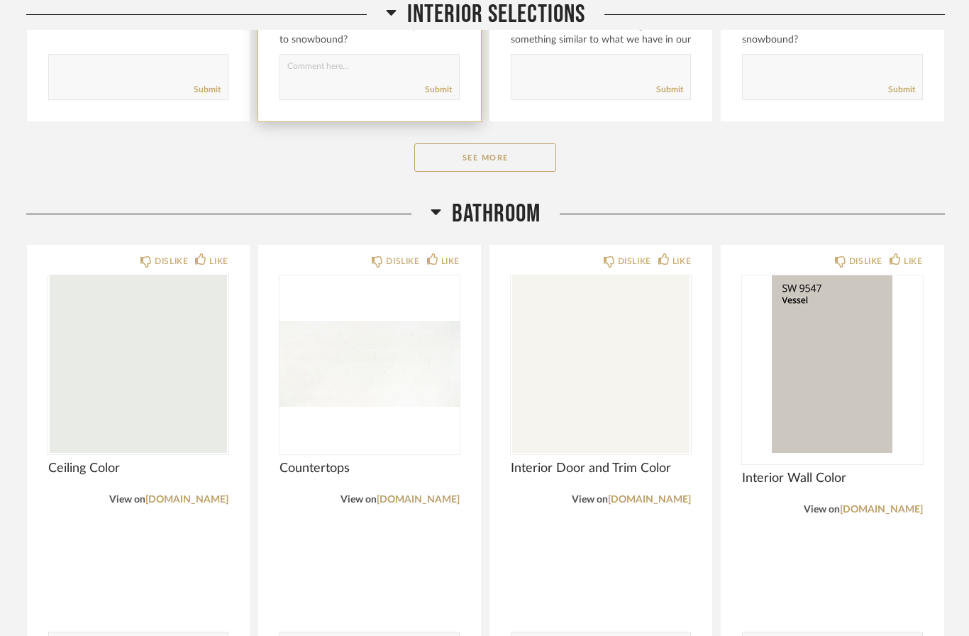
scroll to position [1155, 0]
click at [522, 155] on button "See More" at bounding box center [485, 157] width 142 height 28
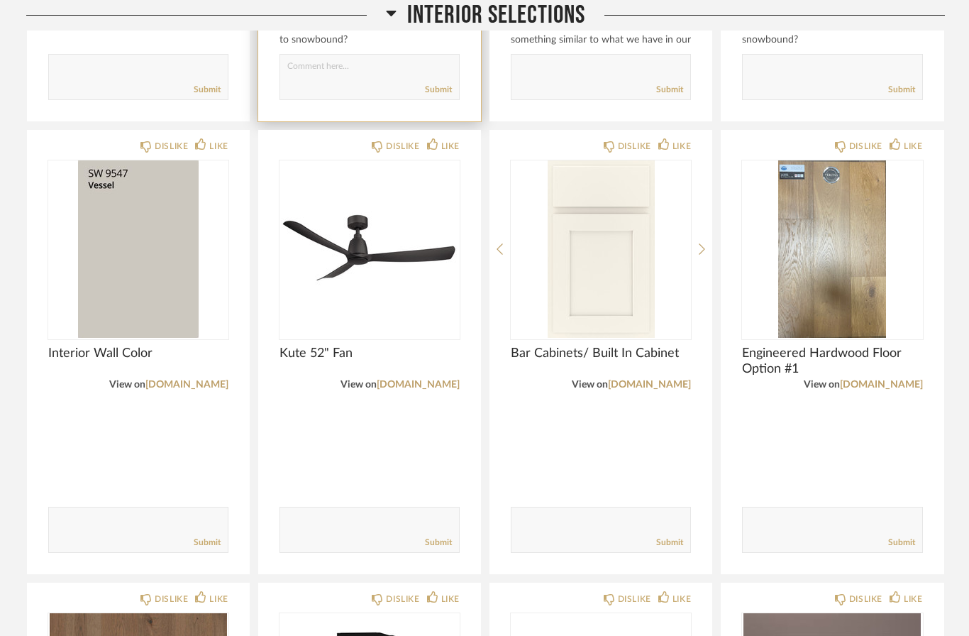
scroll to position [1173, 0]
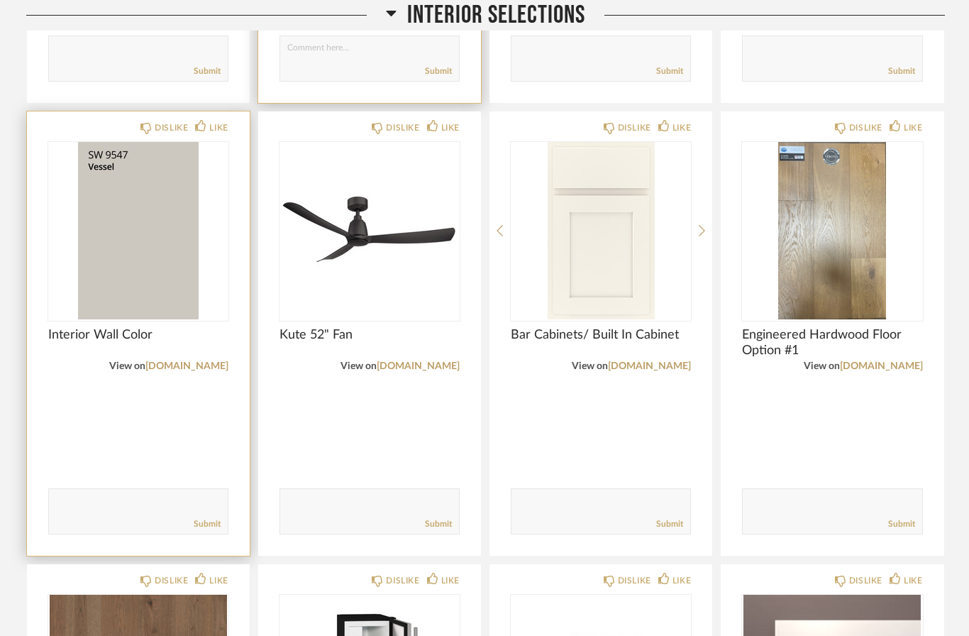
click at [174, 500] on textarea at bounding box center [138, 504] width 179 height 19
click at [121, 505] on textarea at bounding box center [138, 505] width 179 height 19
type textarea "Could this be Alpaca?"
click at [214, 527] on link "Submit" at bounding box center [207, 525] width 27 height 12
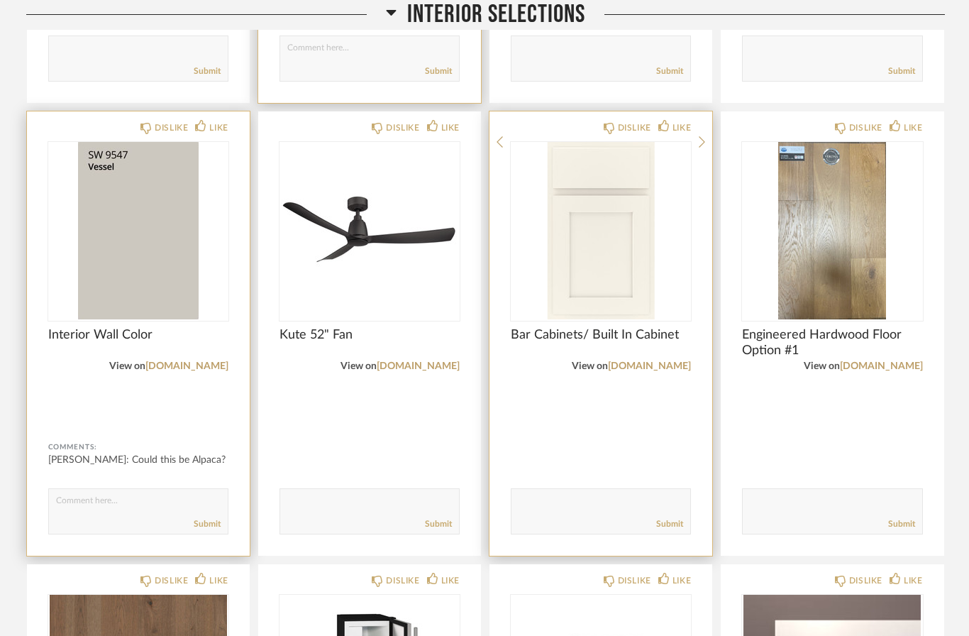
scroll to position [1173, 0]
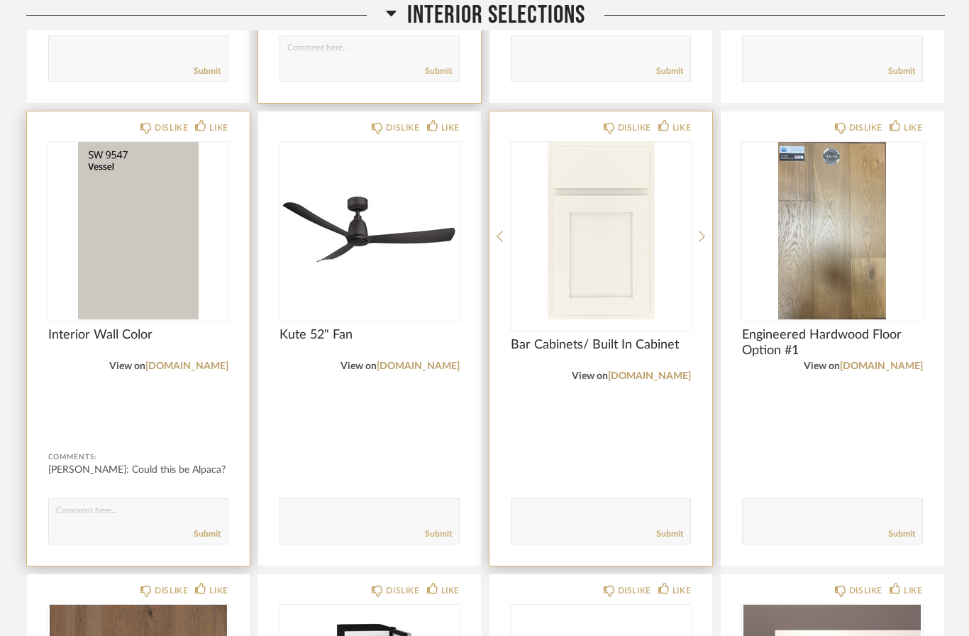
click at [0, 0] on img at bounding box center [0, 0] width 0 height 0
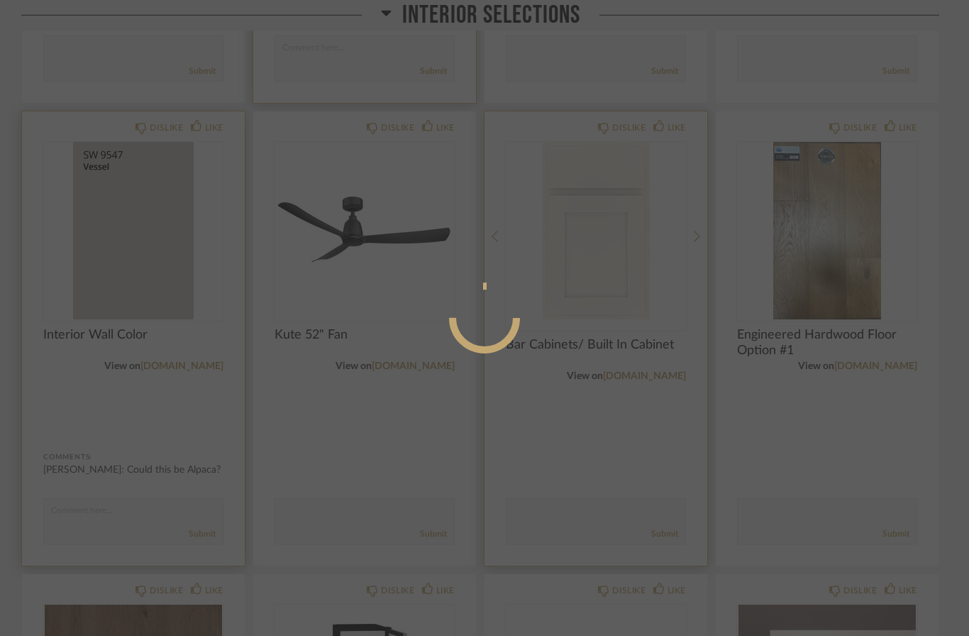
scroll to position [0, 0]
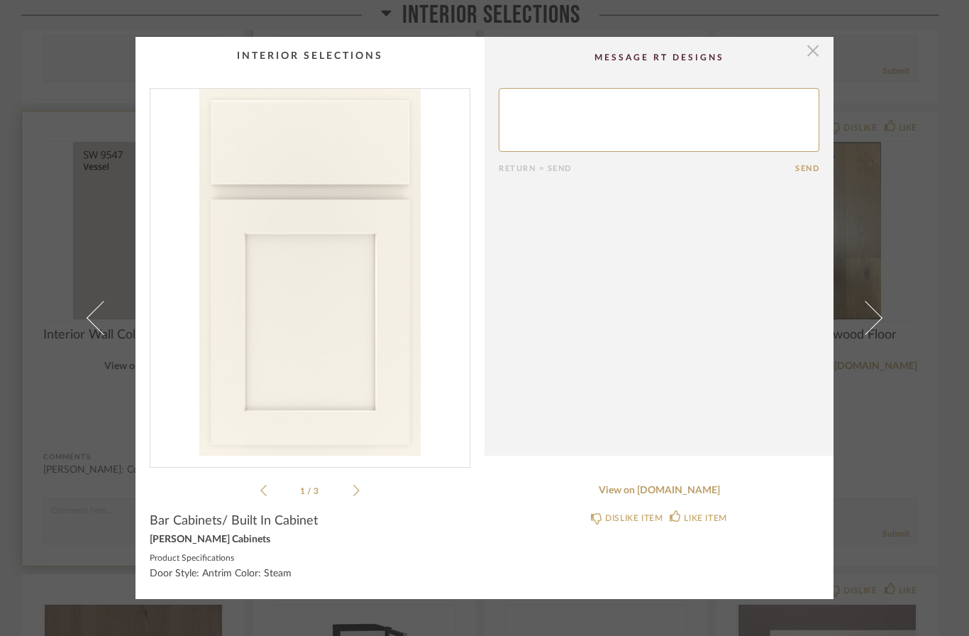
click at [806, 56] on span "button" at bounding box center [813, 51] width 28 height 28
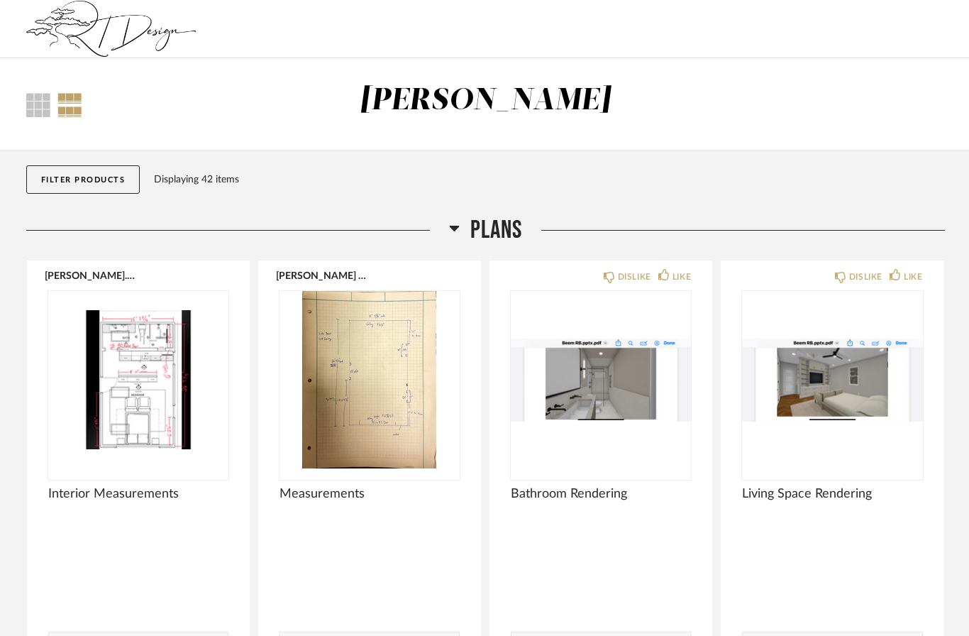
scroll to position [1173, 0]
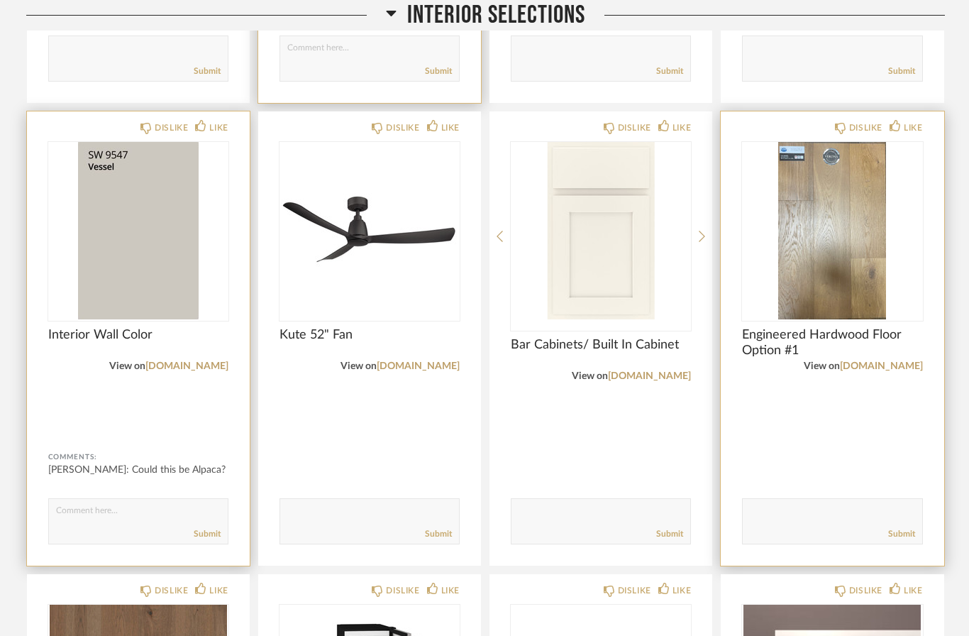
click at [834, 508] on textarea at bounding box center [832, 514] width 179 height 19
type textarea "Could we see something similar to our house?"
click at [904, 529] on link "Submit" at bounding box center [902, 534] width 27 height 12
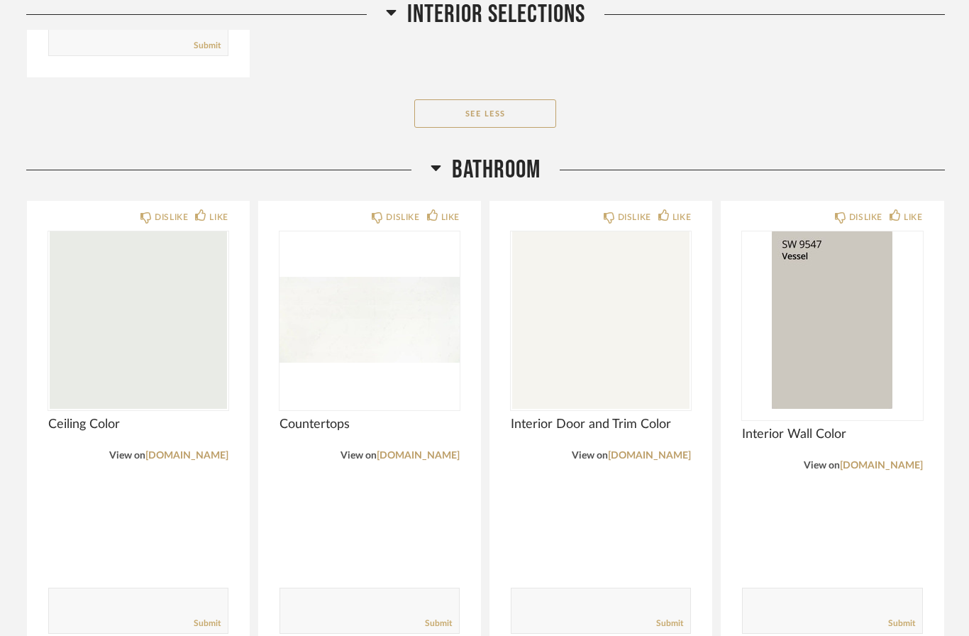
scroll to position [2567, 0]
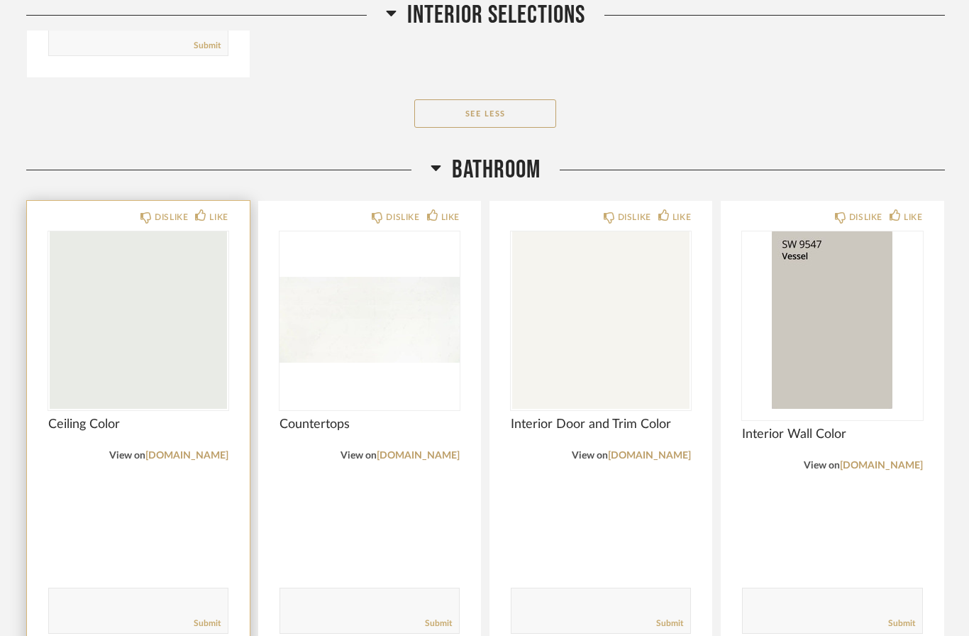
click at [165, 600] on textarea at bounding box center [138, 604] width 179 height 19
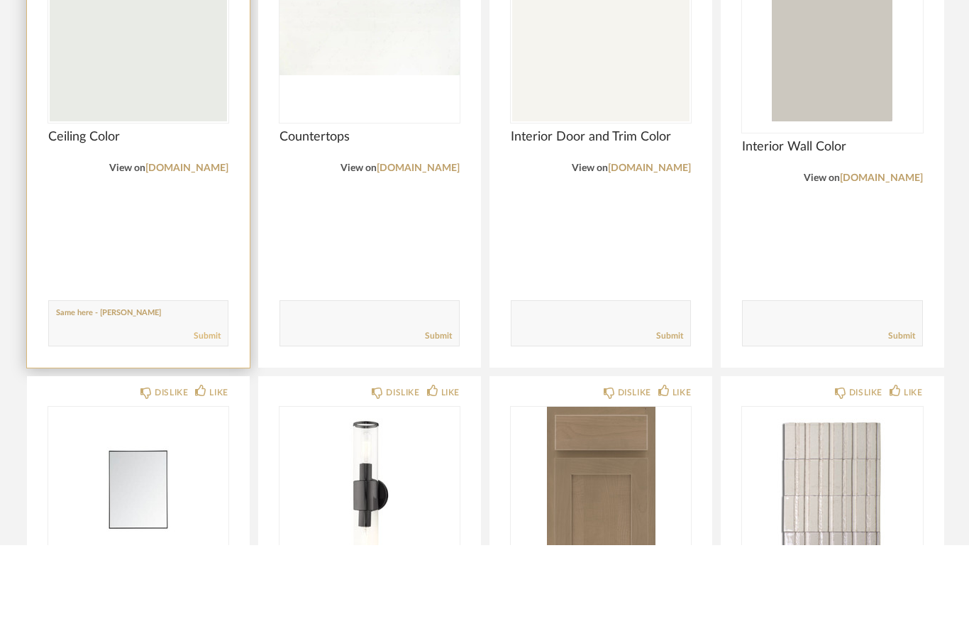
type textarea "Same here - [PERSON_NAME]"
click at [218, 421] on link "Submit" at bounding box center [207, 427] width 27 height 12
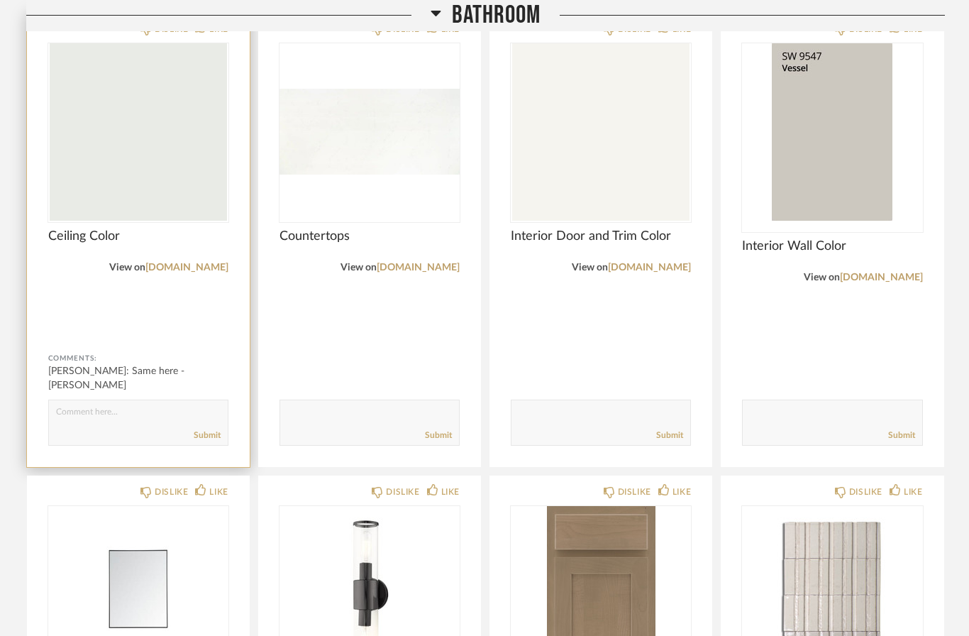
scroll to position [2754, 0]
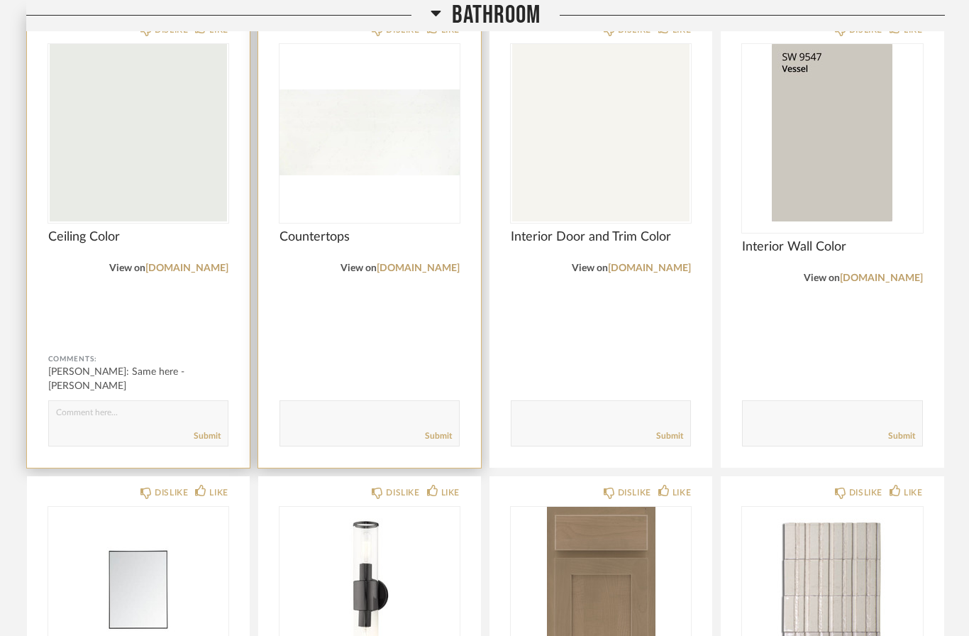
click at [399, 420] on textarea at bounding box center [369, 416] width 179 height 19
type textarea "Same as our house"
click at [441, 436] on link "Submit" at bounding box center [438, 436] width 27 height 12
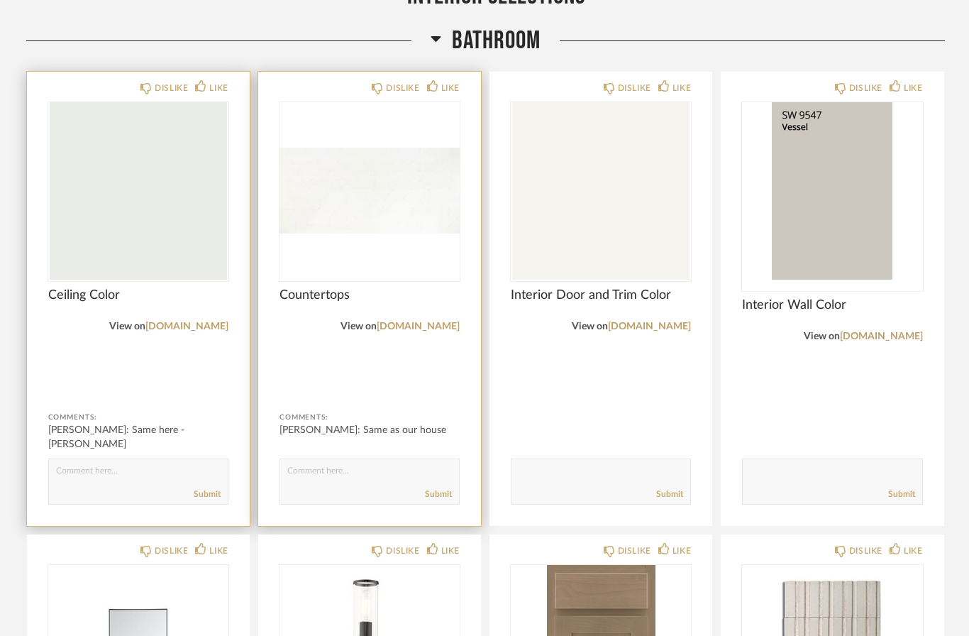
scroll to position [2695, 0]
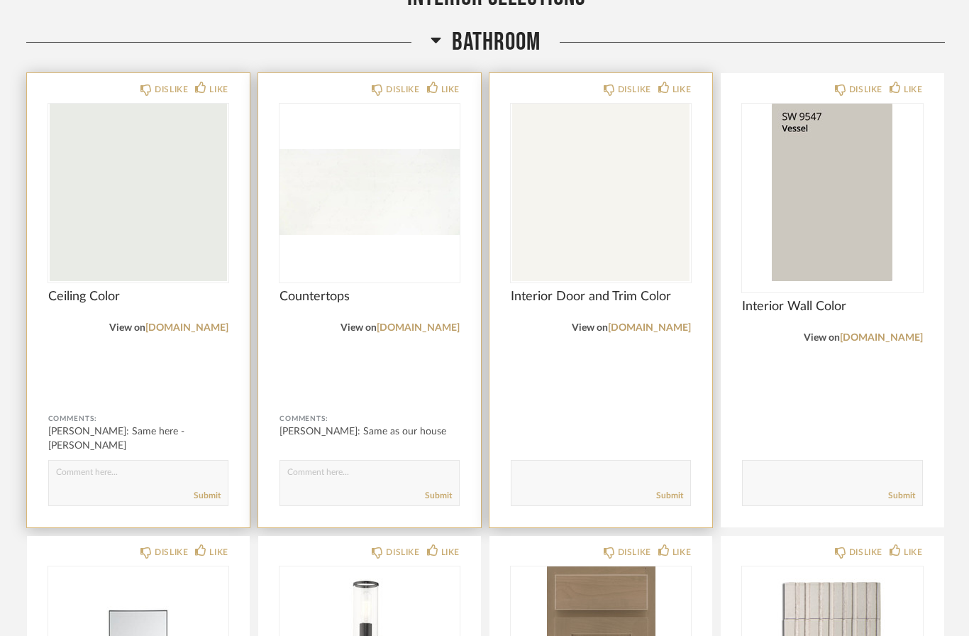
click at [603, 478] on textarea at bounding box center [601, 476] width 179 height 19
click at [672, 485] on textarea at bounding box center [601, 476] width 179 height 19
type textarea "snowbound please"
click at [666, 495] on link "Submit" at bounding box center [669, 496] width 27 height 12
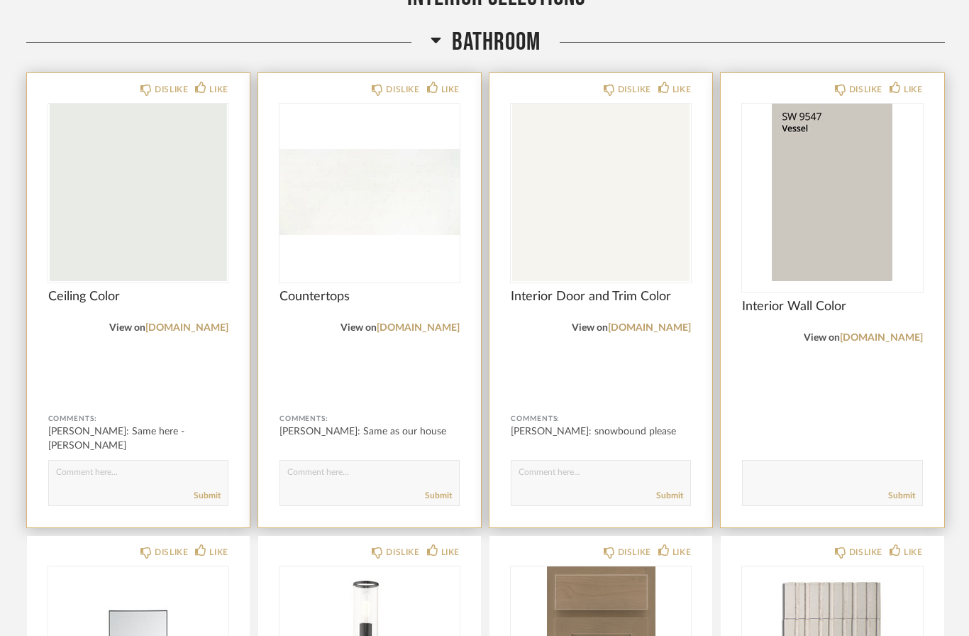
click at [819, 472] on textarea at bounding box center [832, 476] width 179 height 19
type textarea "S"
type textarea "Alpaca please"
click at [905, 497] on link "Submit" at bounding box center [902, 496] width 27 height 12
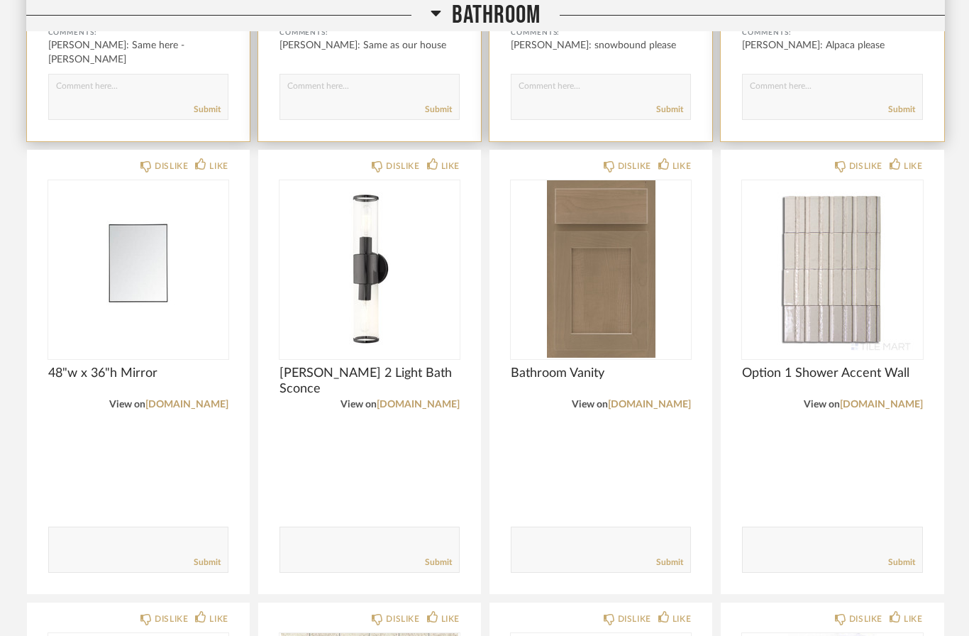
scroll to position [3080, 0]
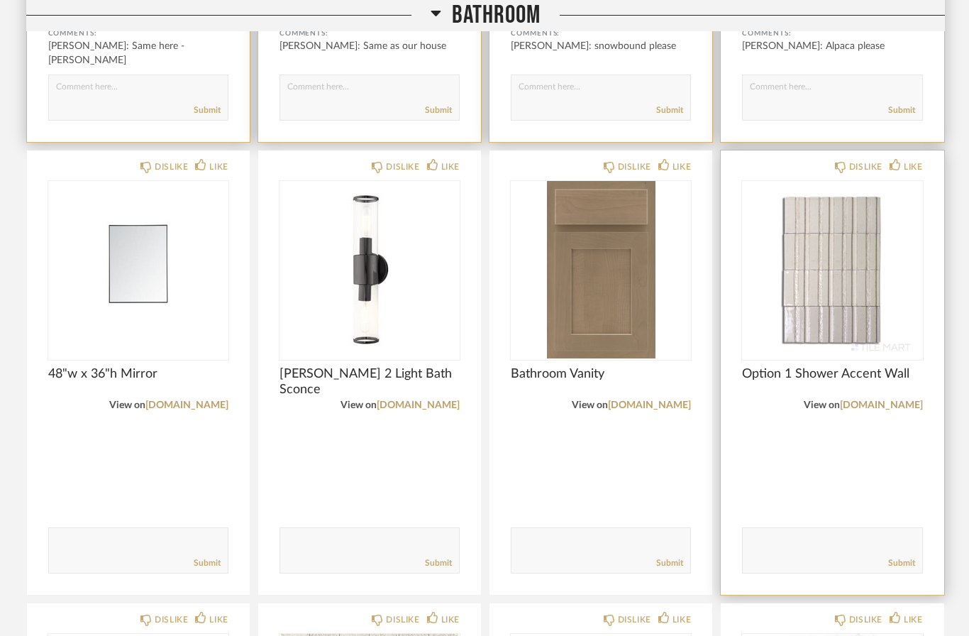
click at [814, 541] on textarea at bounding box center [832, 543] width 179 height 19
type textarea "Could this be closer to our shower in the house?"
click at [909, 563] on link "Submit" at bounding box center [902, 563] width 27 height 12
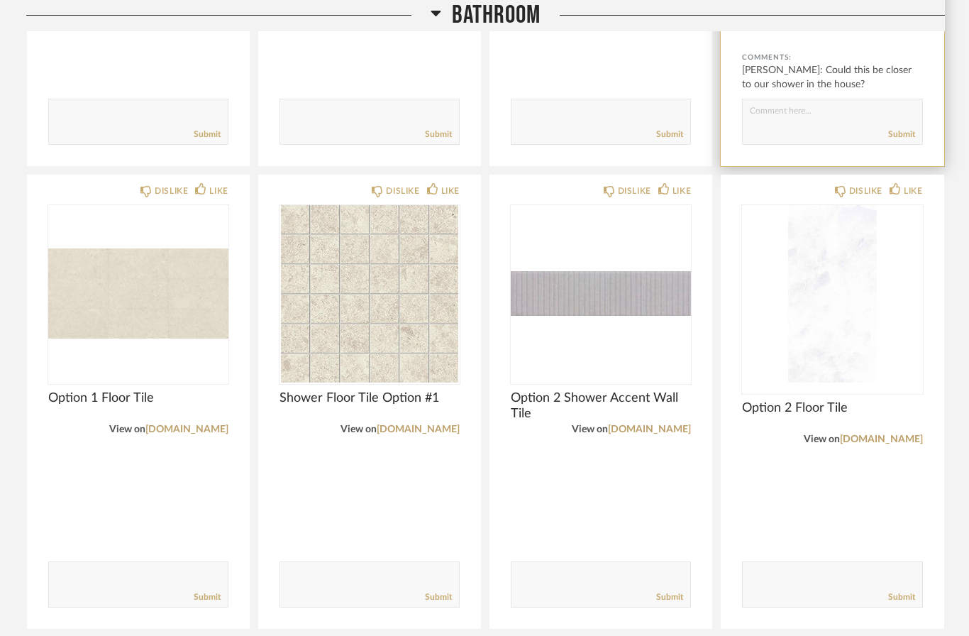
scroll to position [3504, 0]
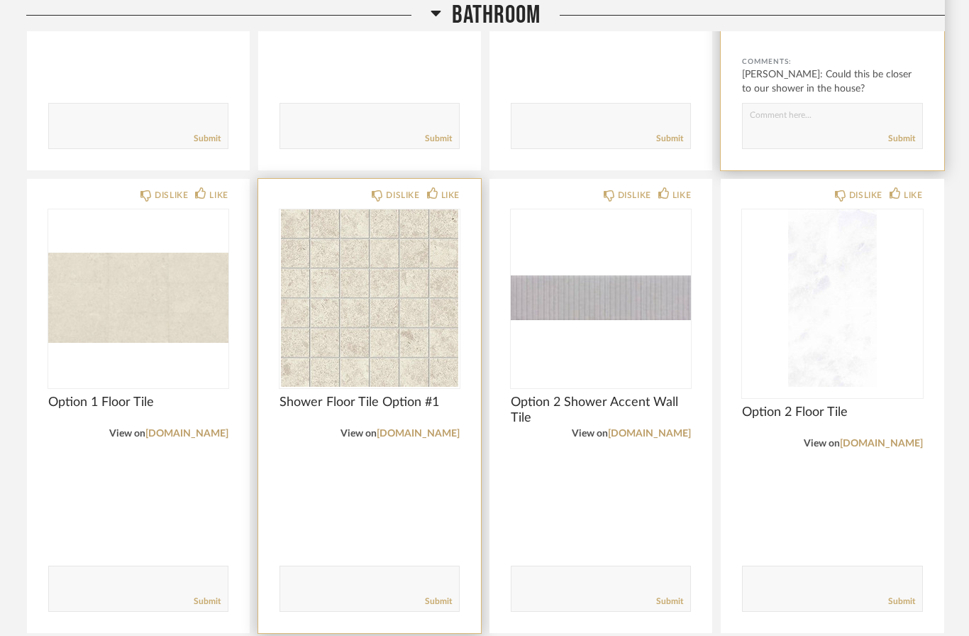
click at [412, 578] on textarea at bounding box center [369, 582] width 179 height 19
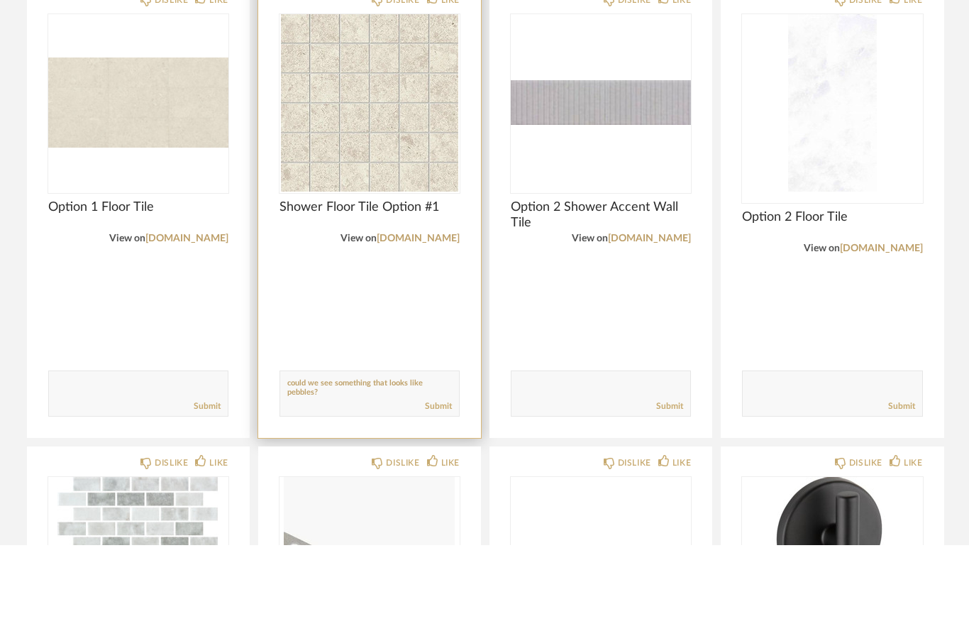
scroll to position [3625, 0]
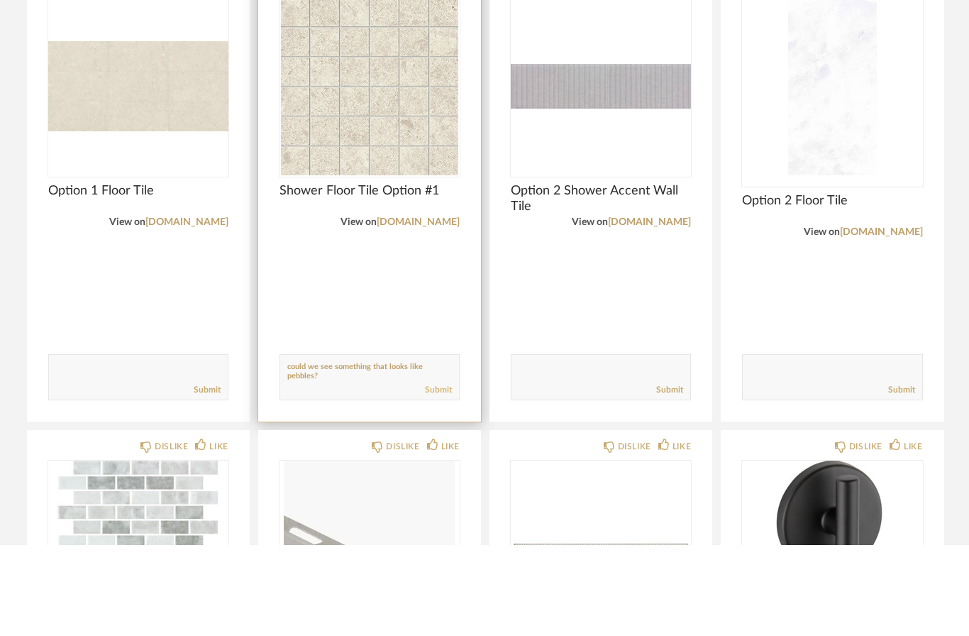
type textarea "could we see something that looks like pebbles?"
click at [439, 475] on link "Submit" at bounding box center [438, 481] width 27 height 12
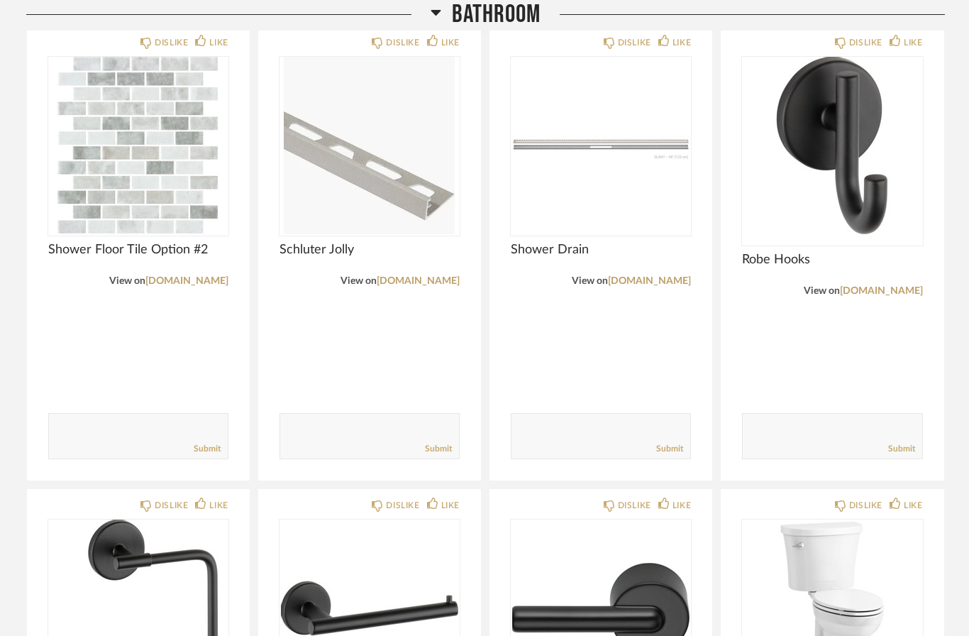
scroll to position [4119, 0]
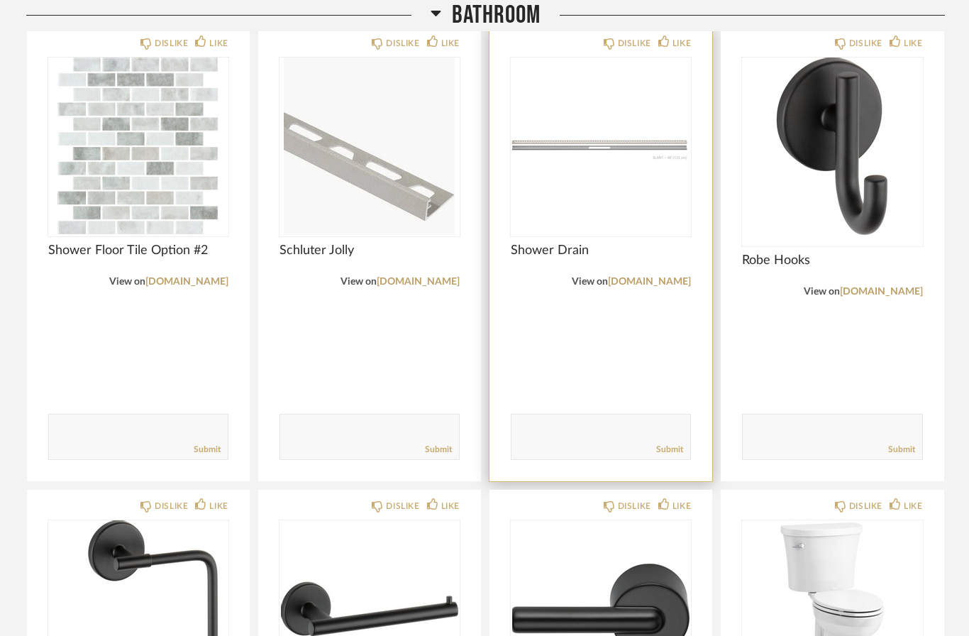
click at [0, 0] on img at bounding box center [0, 0] width 0 height 0
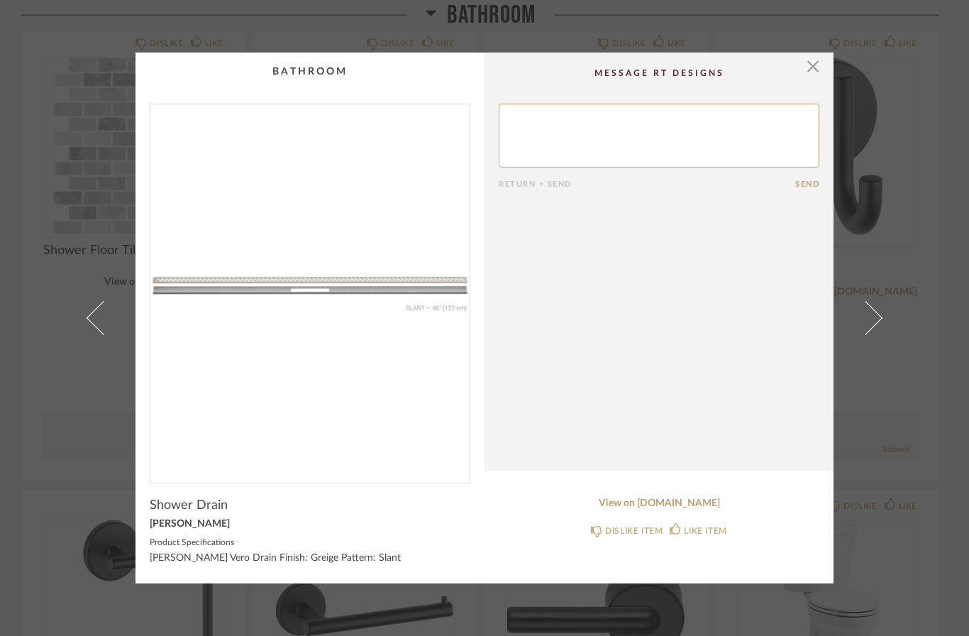
click at [722, 119] on textarea at bounding box center [659, 136] width 321 height 64
type textarea "Can this be black?"
click at [808, 189] on button "Send" at bounding box center [808, 184] width 24 height 9
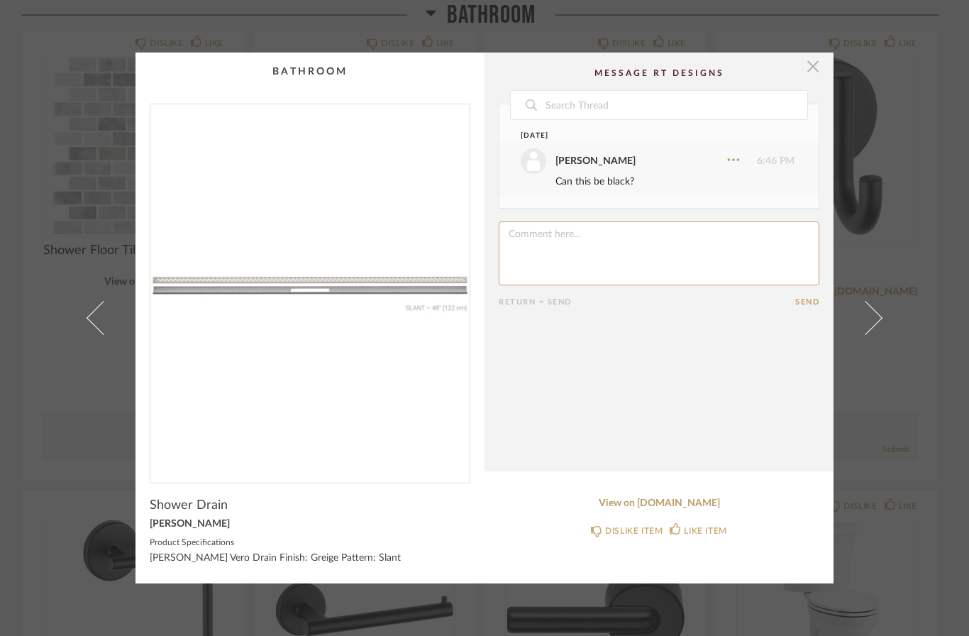
click at [813, 70] on span "button" at bounding box center [813, 67] width 28 height 28
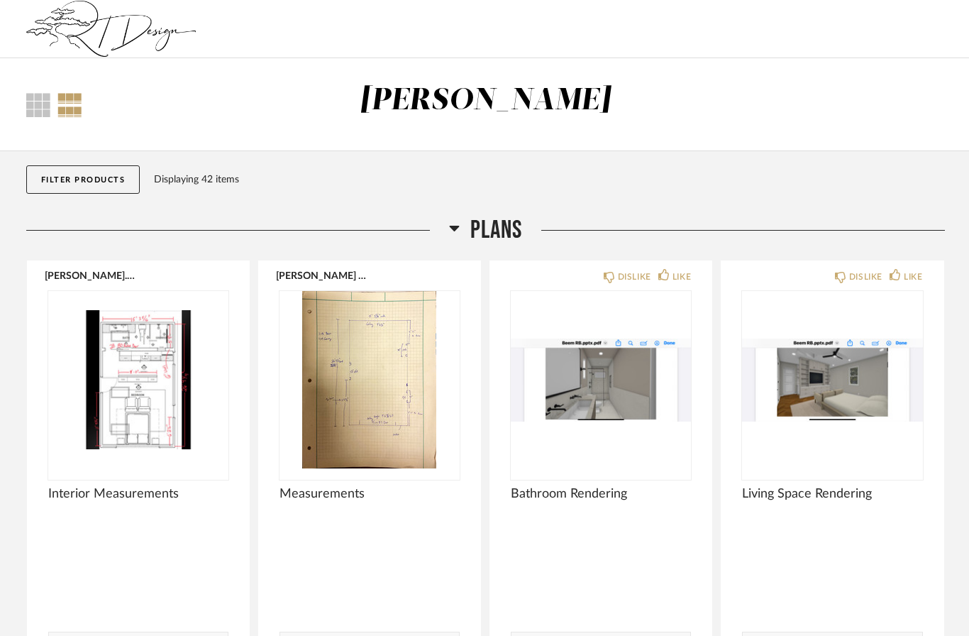
scroll to position [4119, 0]
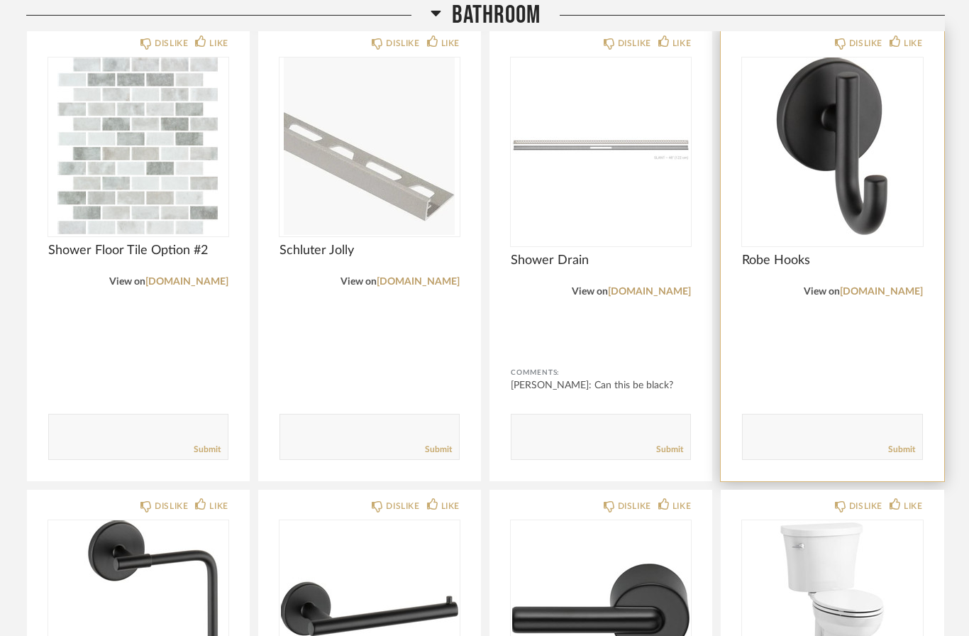
click at [856, 429] on textarea at bounding box center [832, 430] width 179 height 19
type textarea "Looks good!"
click at [893, 451] on link "Submit" at bounding box center [902, 450] width 27 height 12
click at [916, 37] on div "LIKE" at bounding box center [913, 43] width 18 height 14
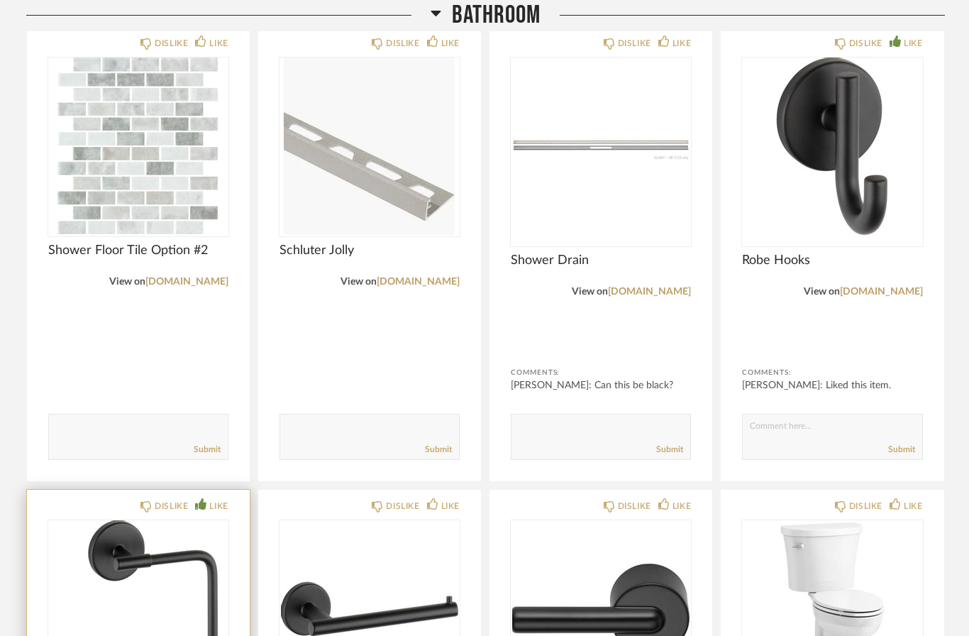
click at [224, 500] on div "LIKE" at bounding box center [218, 506] width 18 height 14
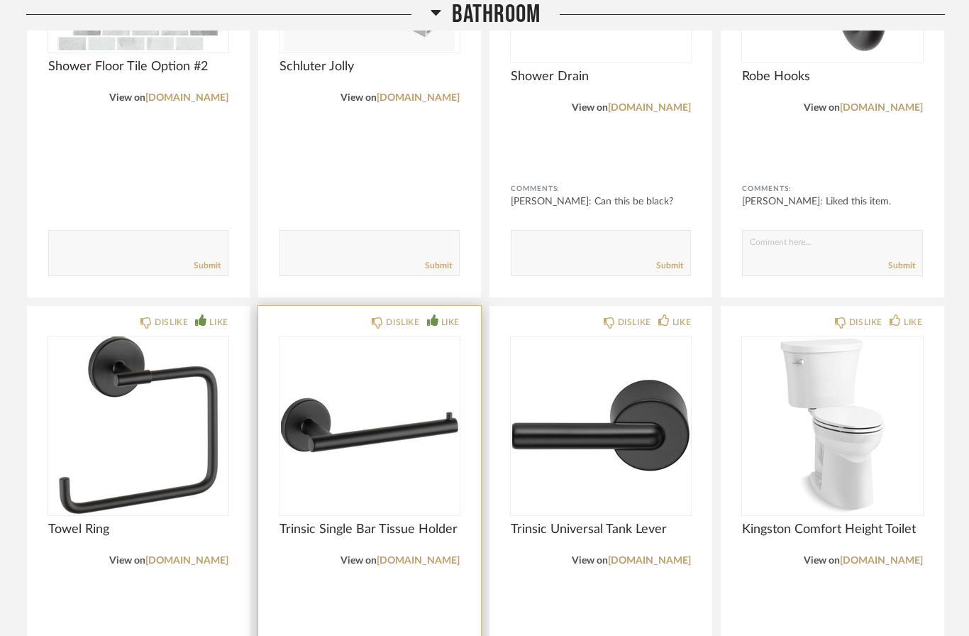
scroll to position [4303, 0]
click at [453, 320] on div "LIKE" at bounding box center [450, 322] width 18 height 14
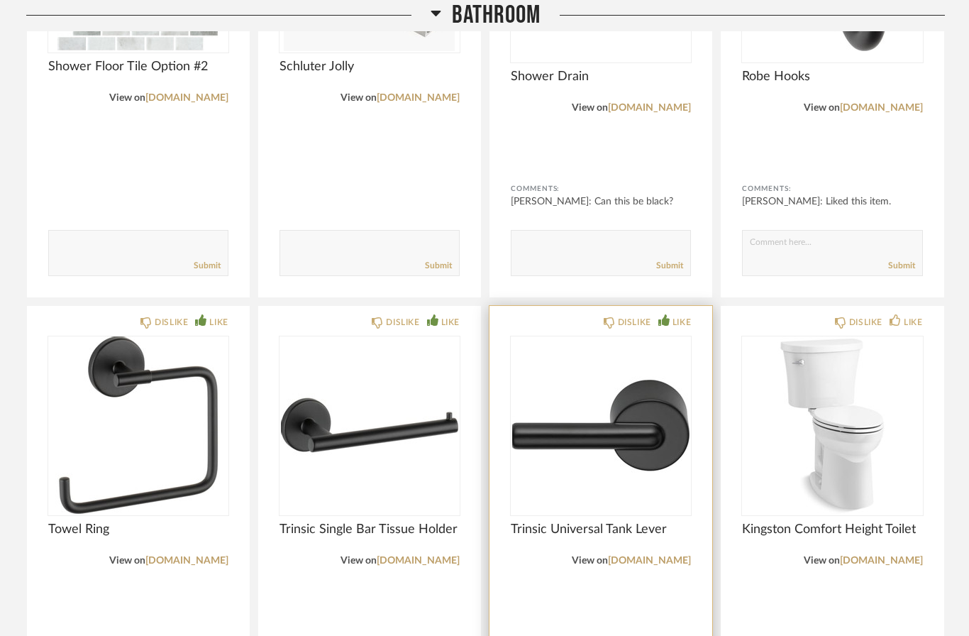
click at [678, 317] on div "LIKE" at bounding box center [682, 322] width 18 height 14
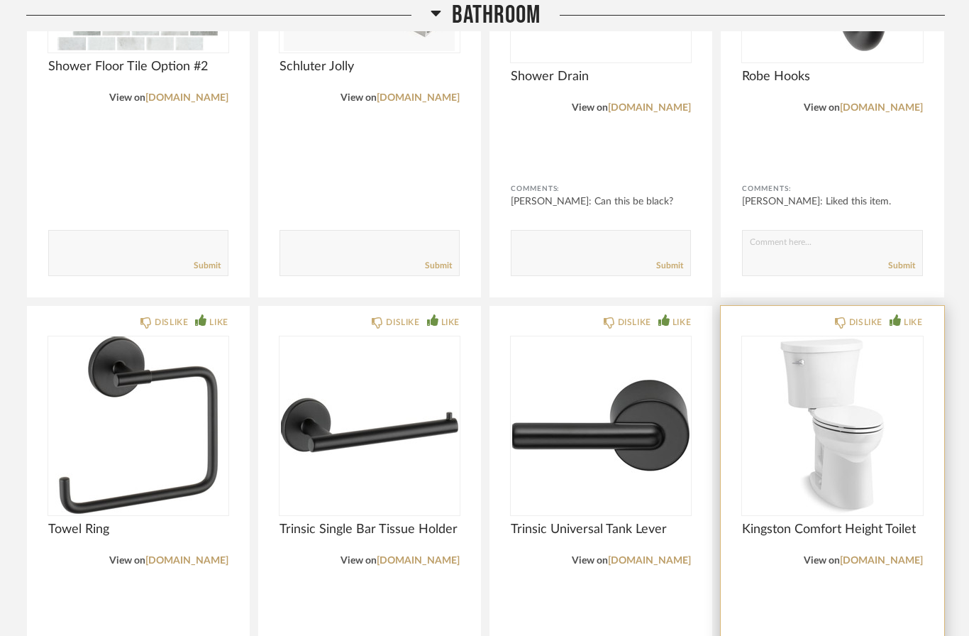
click at [908, 319] on div "LIKE" at bounding box center [913, 322] width 18 height 14
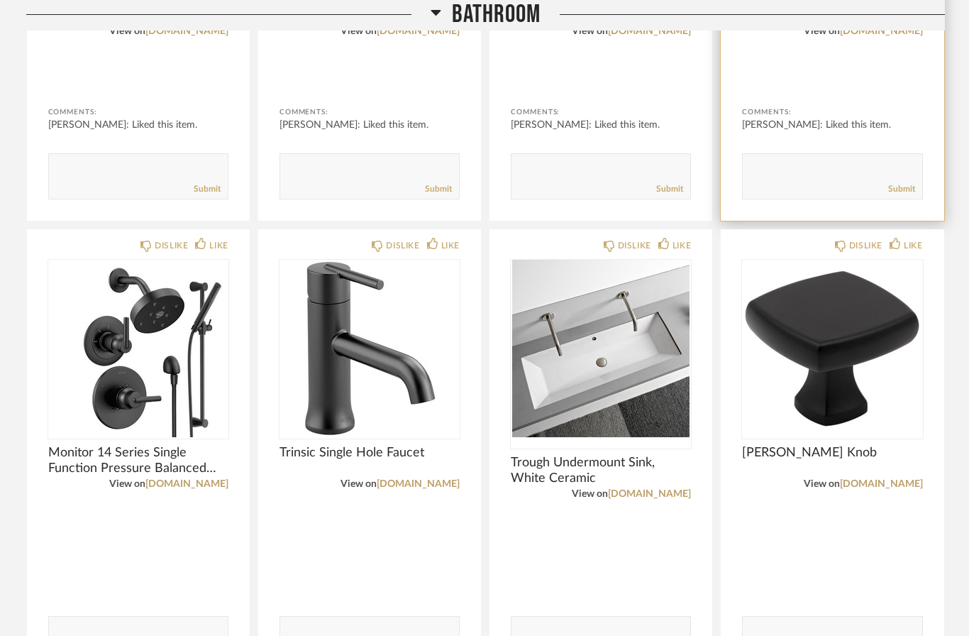
scroll to position [4831, 0]
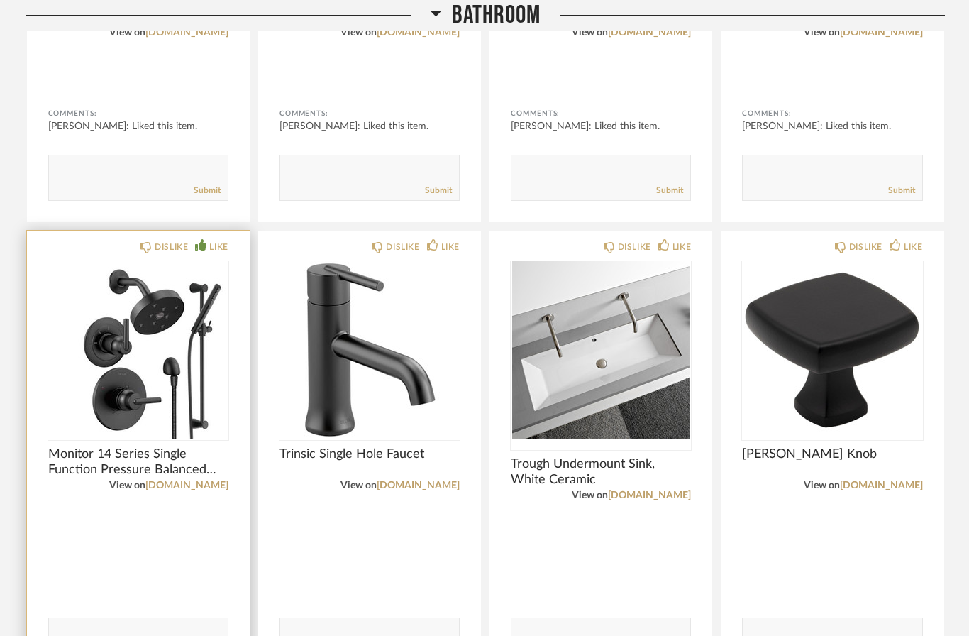
click at [220, 247] on div "LIKE" at bounding box center [218, 247] width 18 height 14
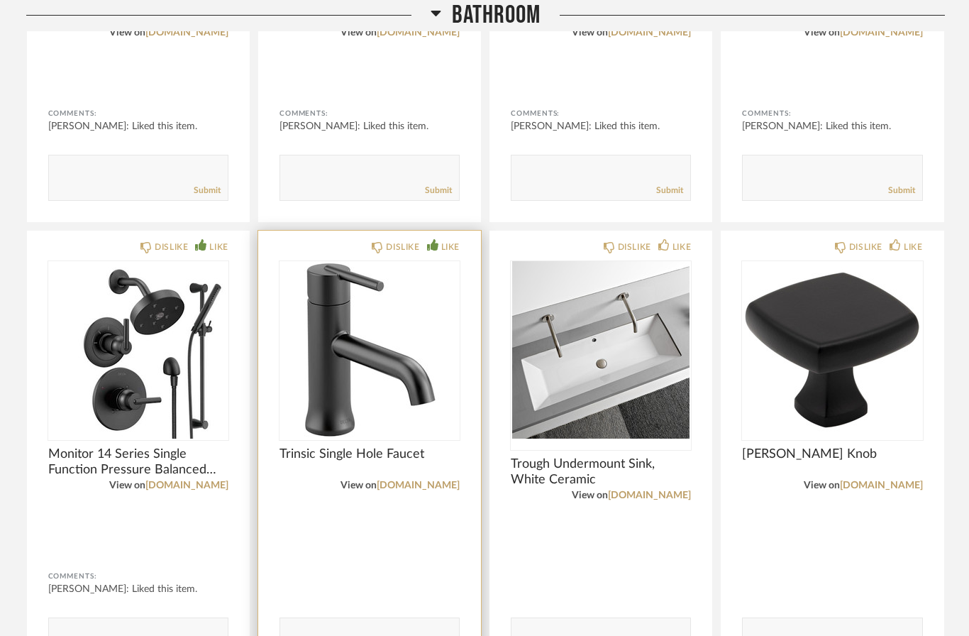
click at [444, 251] on div "LIKE" at bounding box center [450, 247] width 18 height 14
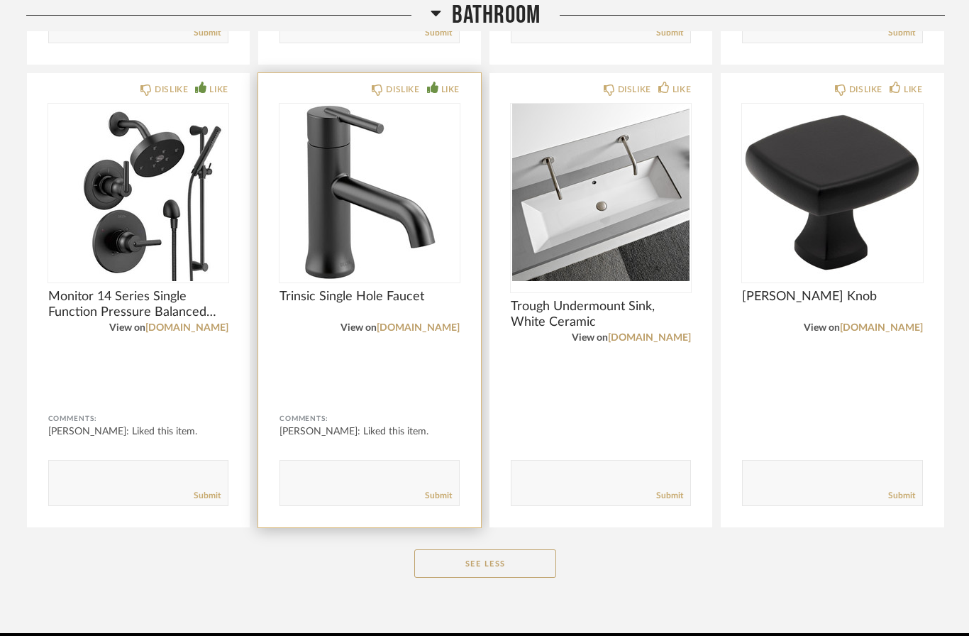
scroll to position [5017, 0]
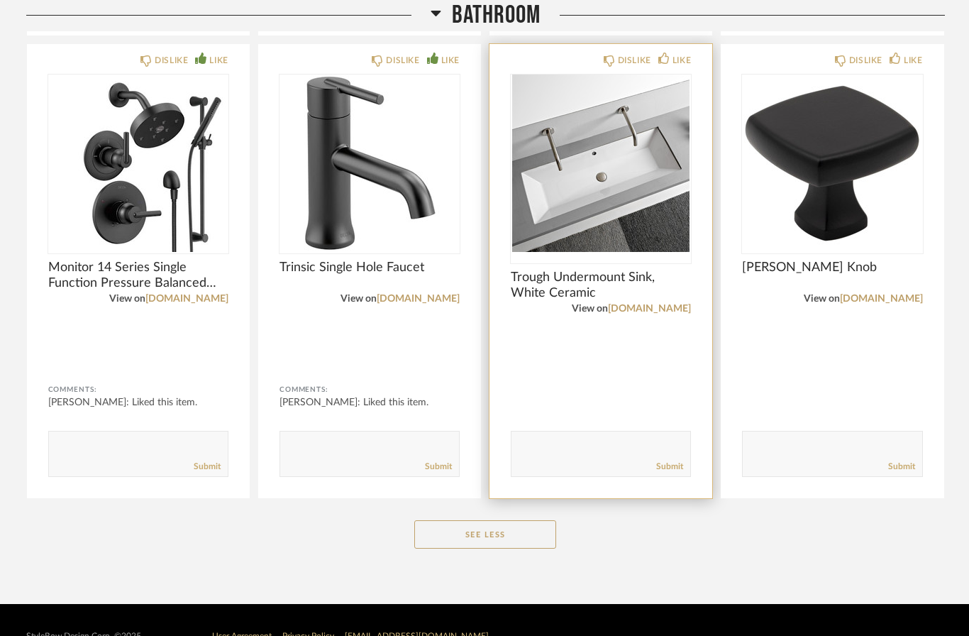
click at [576, 456] on textarea at bounding box center [601, 447] width 179 height 19
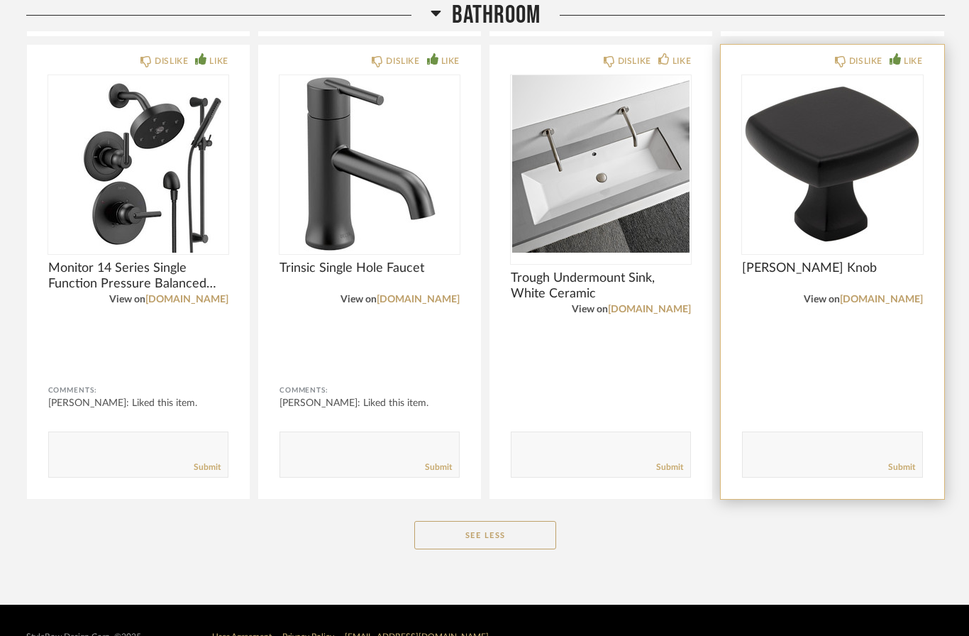
click at [911, 56] on div "LIKE" at bounding box center [913, 61] width 18 height 14
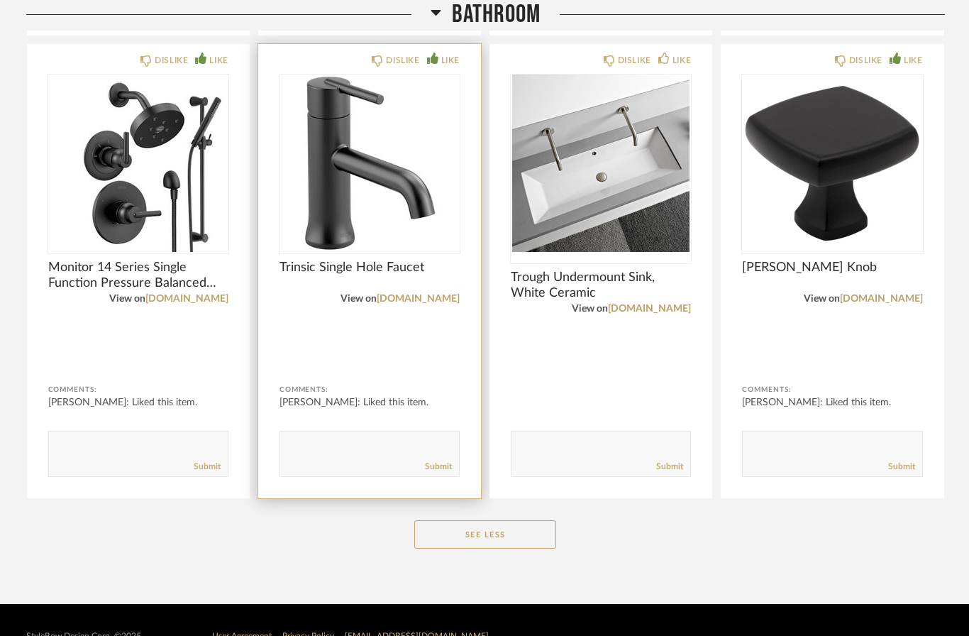
click at [397, 453] on textarea at bounding box center [369, 448] width 179 height 19
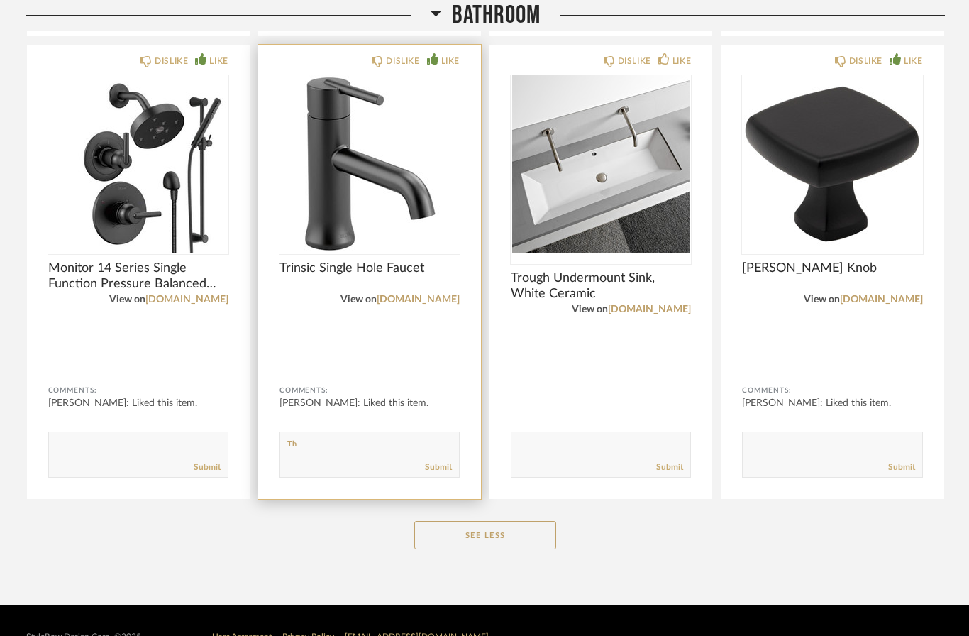
type textarea "T"
type textarea "Will this come out of the countertop? The images show coming out of the wall"
click at [439, 471] on link "Submit" at bounding box center [438, 467] width 27 height 12
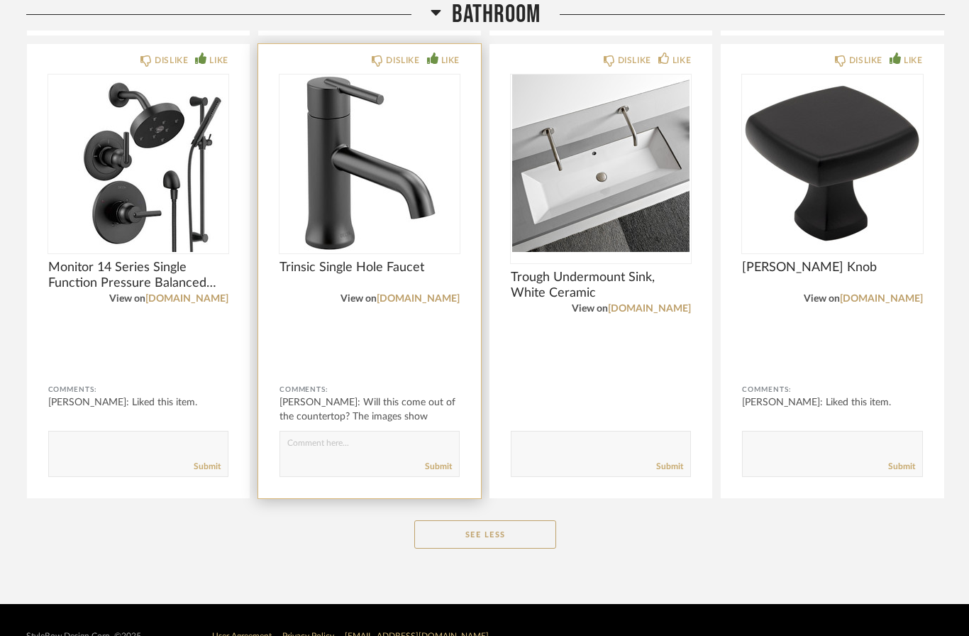
scroll to position [5017, 0]
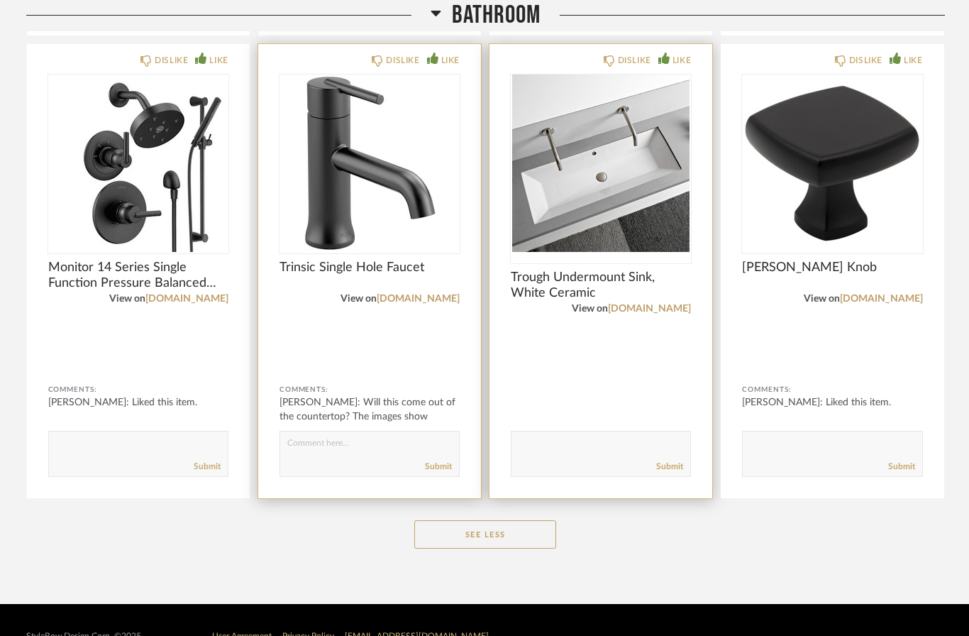
click at [668, 65] on div "LIKE" at bounding box center [675, 60] width 33 height 14
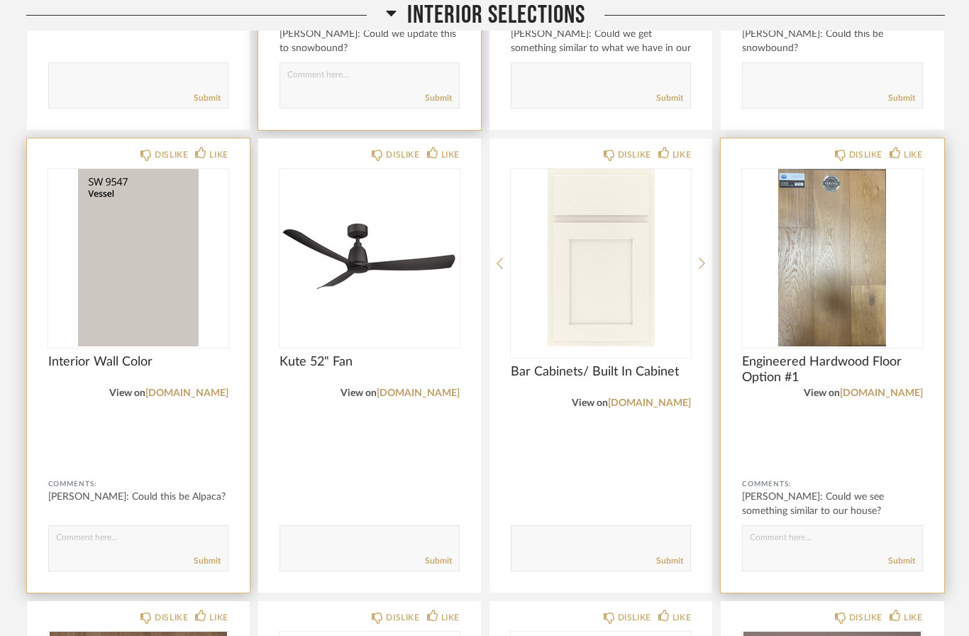
scroll to position [1145, 0]
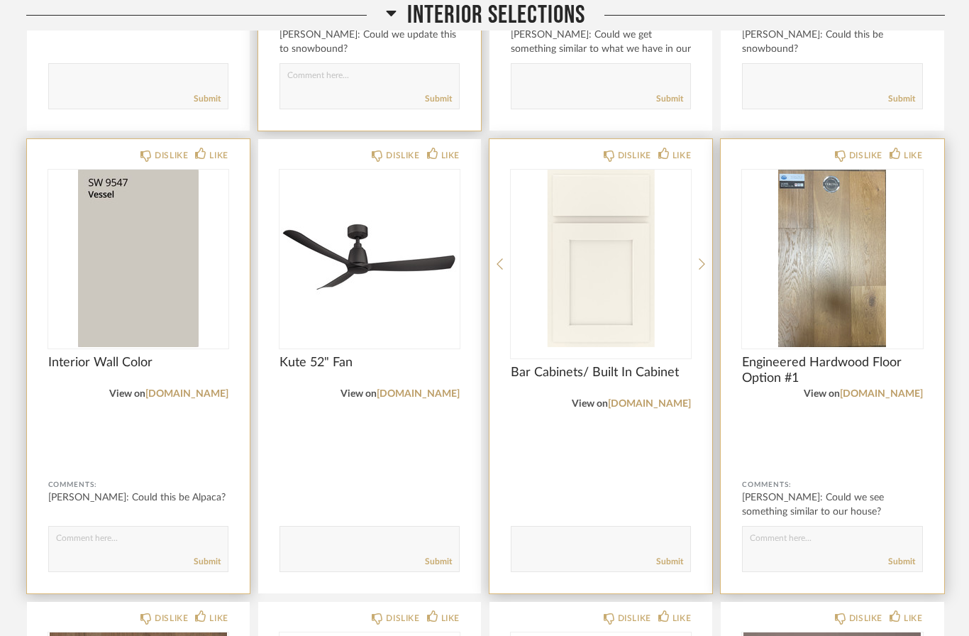
click at [634, 300] on img "0" at bounding box center [601, 258] width 180 height 177
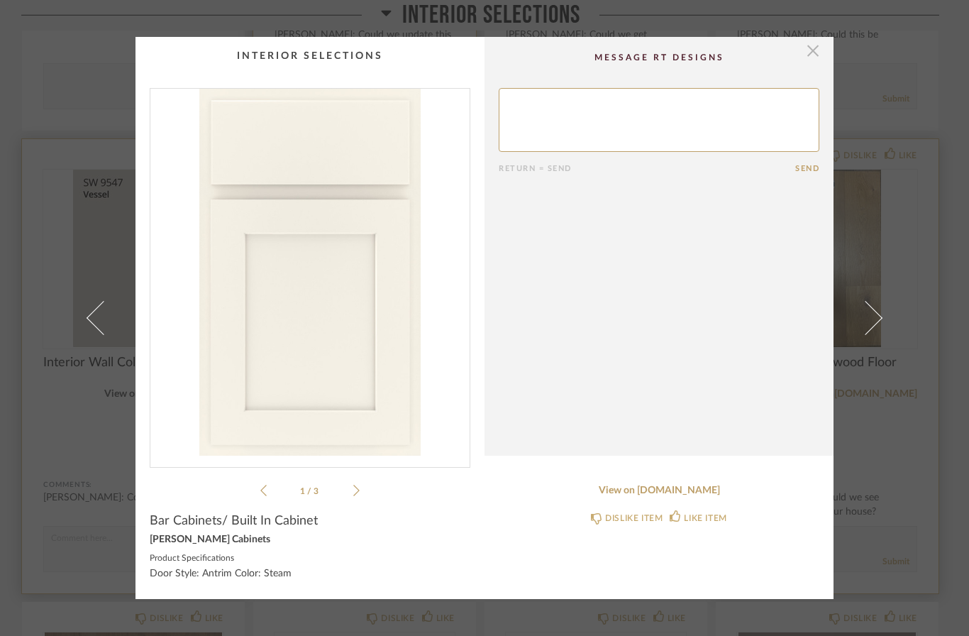
click at [820, 47] on span "button" at bounding box center [813, 51] width 28 height 28
